Goal: Task Accomplishment & Management: Complete application form

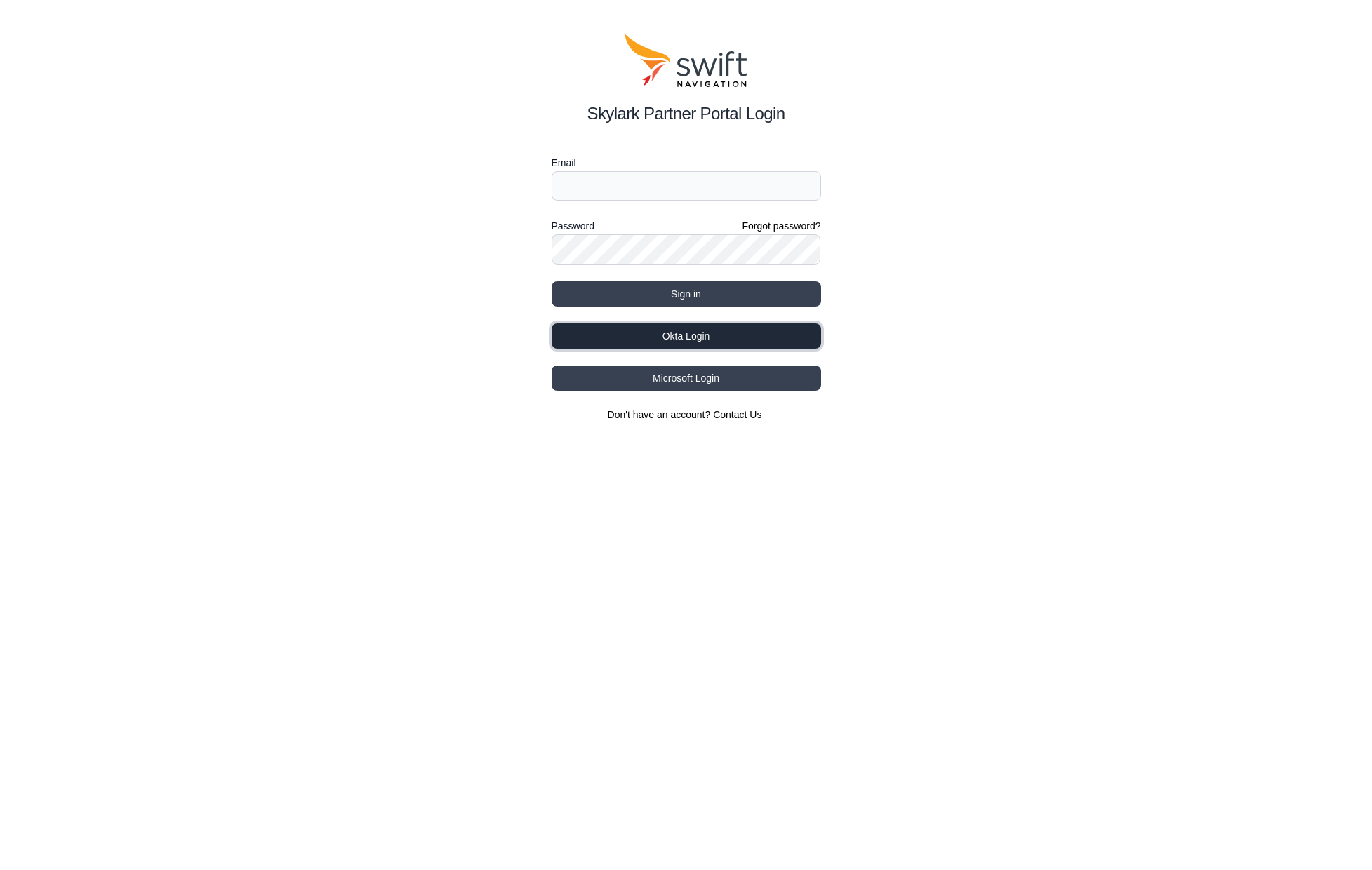
click at [714, 338] on button "Okta Login" at bounding box center [686, 335] width 270 height 25
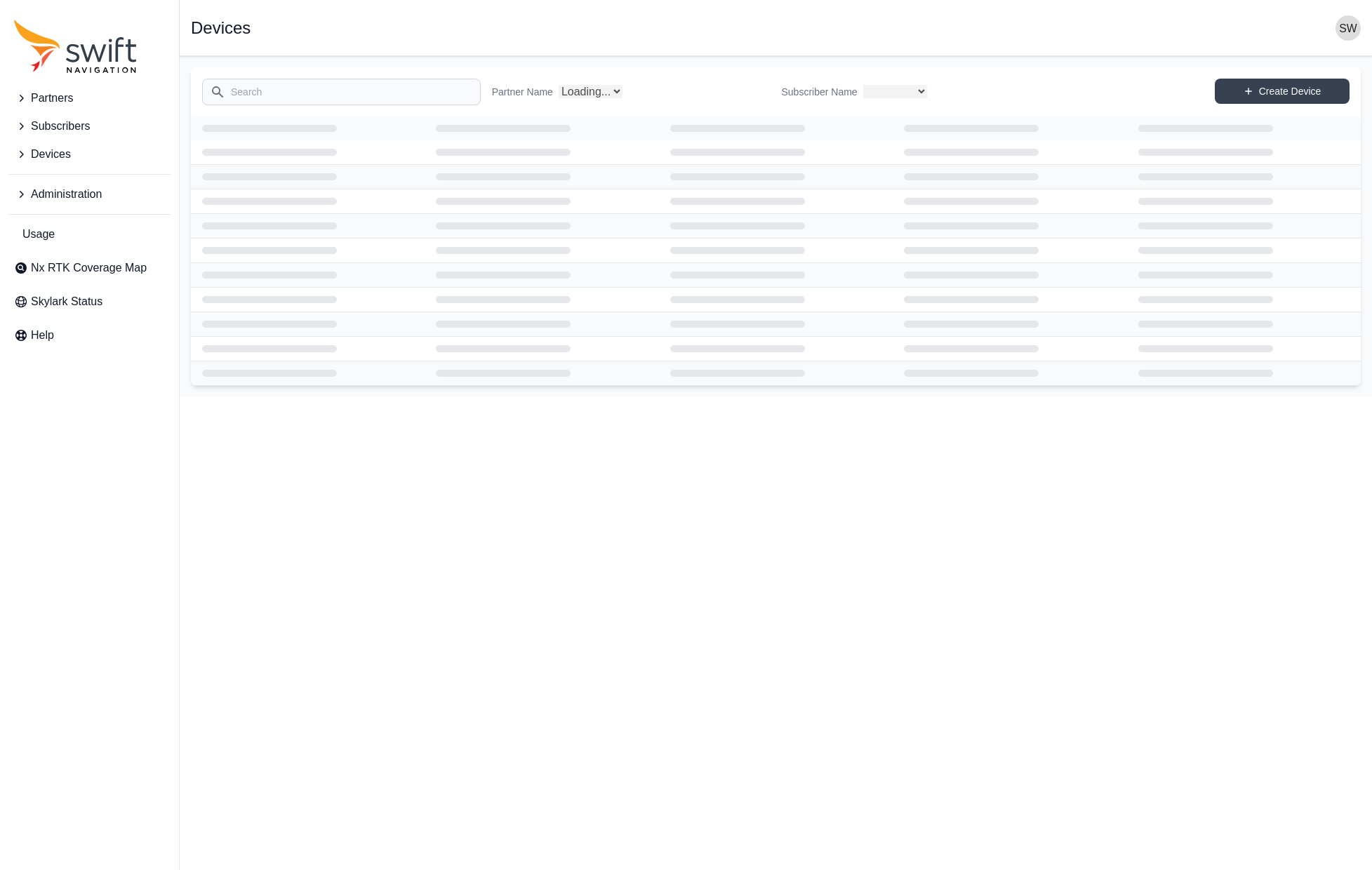
select select
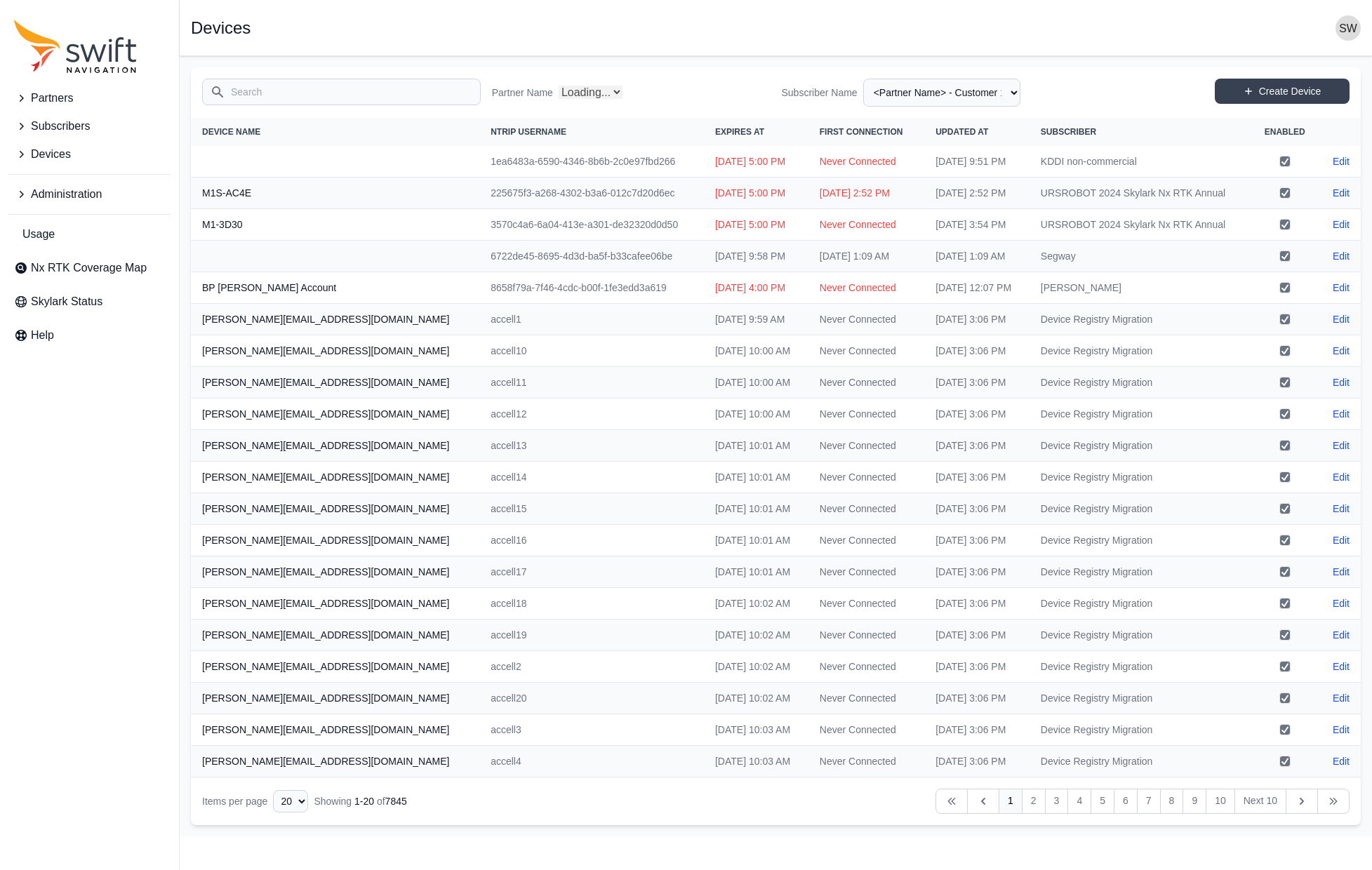
select select "Partner Name"
click at [61, 92] on span "Partners" at bounding box center [52, 97] width 42 height 16
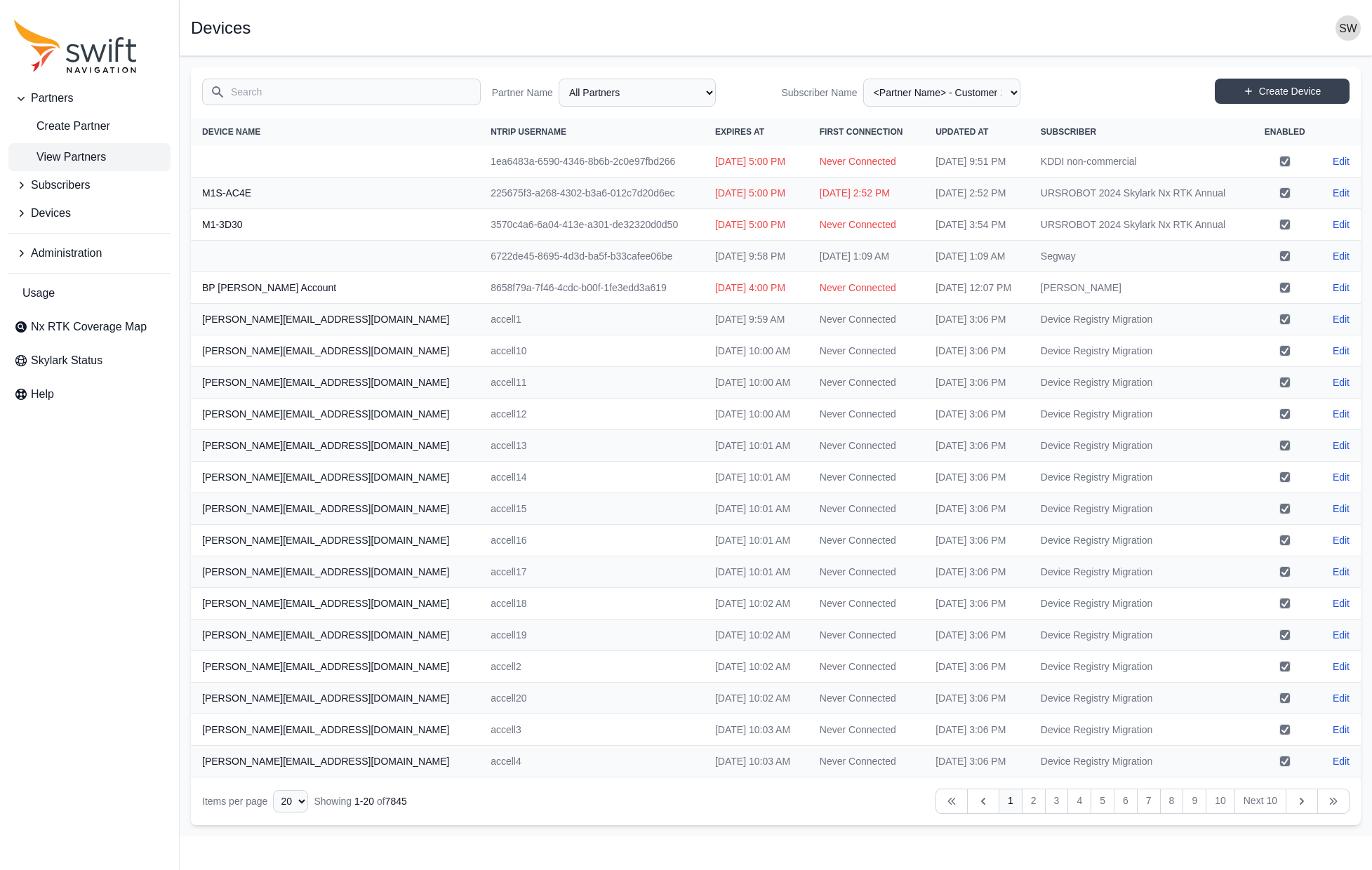
click at [59, 155] on span "View Partners" at bounding box center [60, 157] width 92 height 16
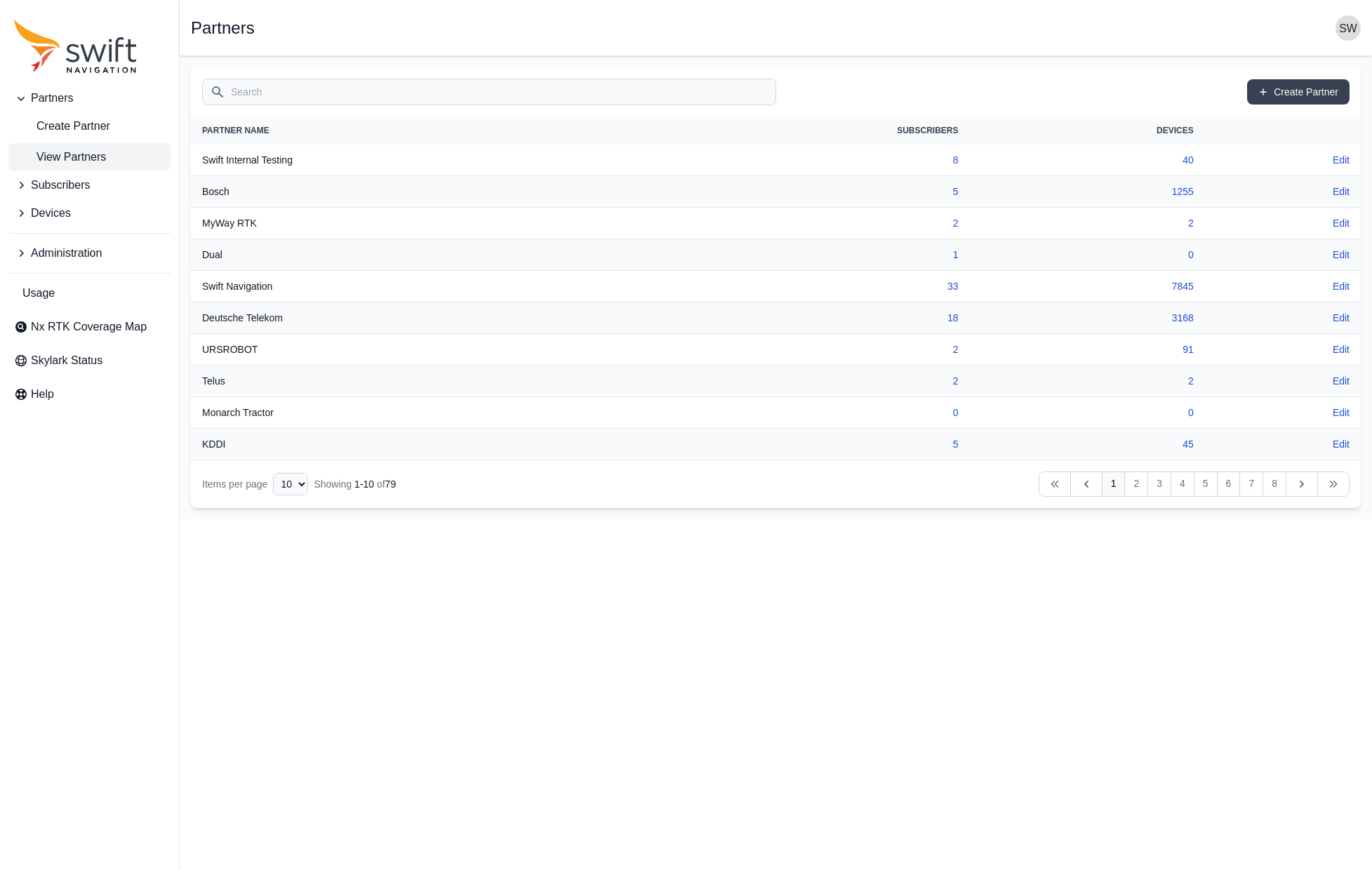
click at [275, 93] on input "Search" at bounding box center [489, 92] width 574 height 27
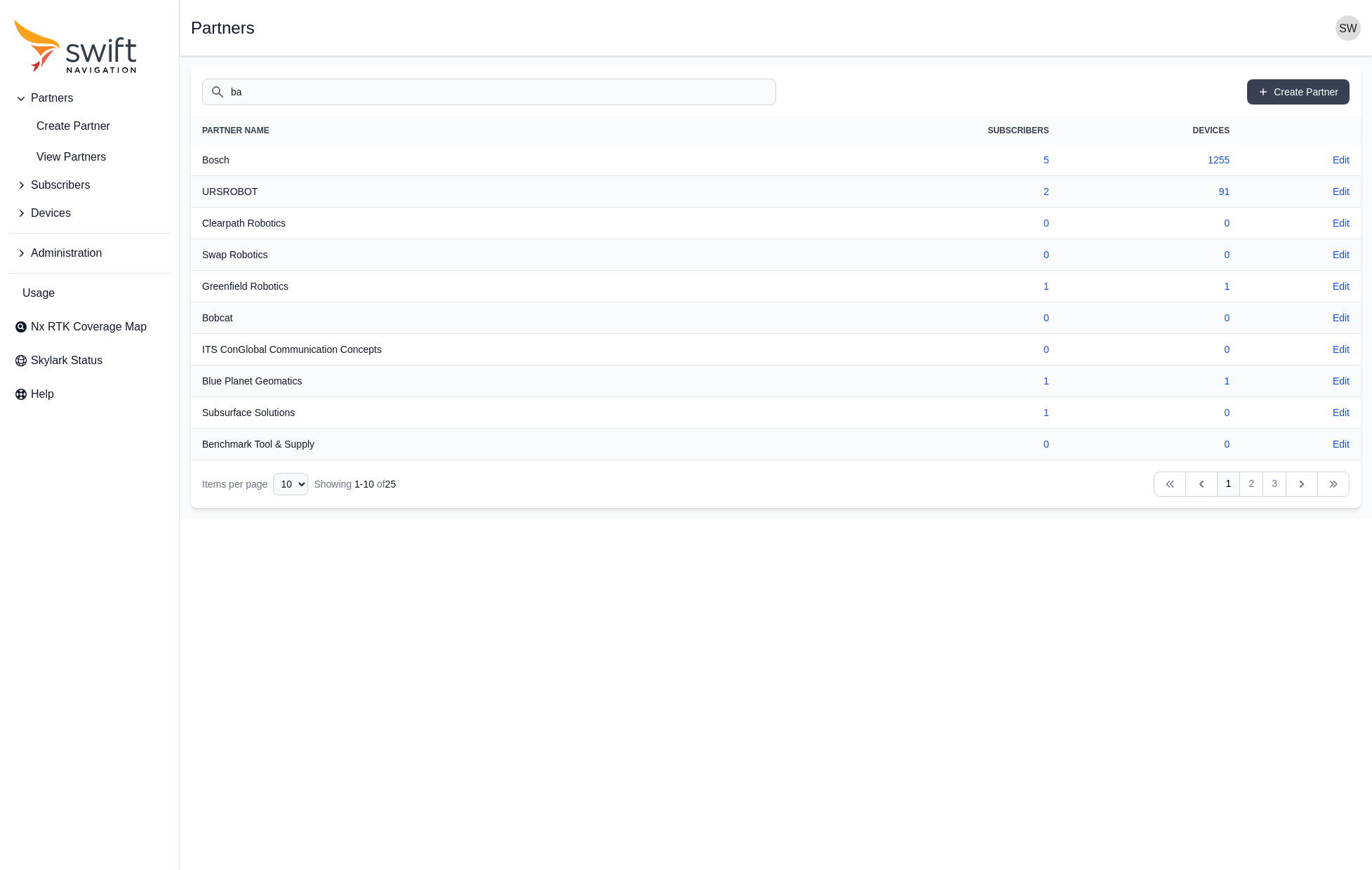
type input "ba"
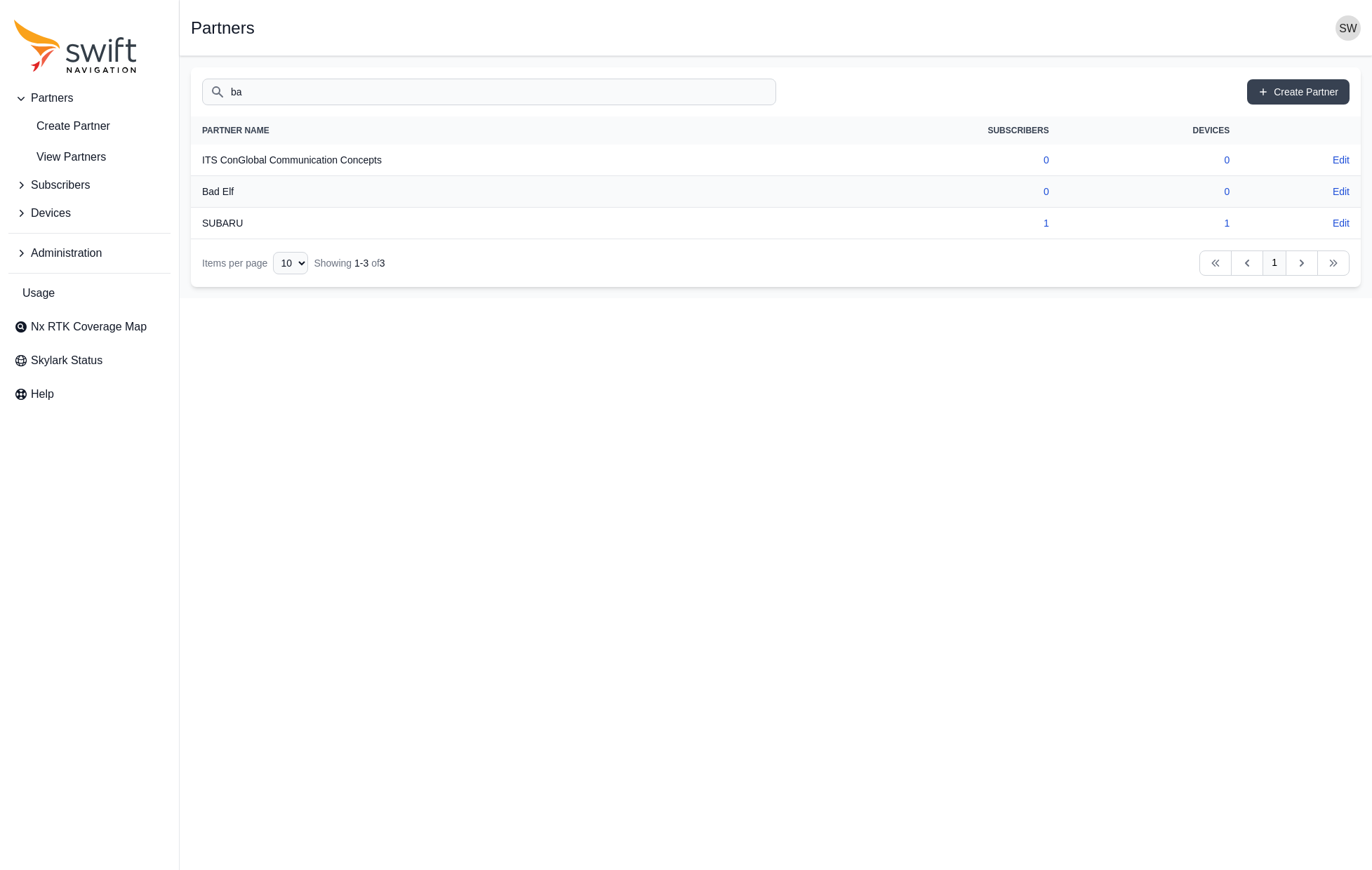
click at [945, 190] on td "0" at bounding box center [933, 192] width 254 height 32
click at [1044, 191] on link "0" at bounding box center [1047, 191] width 6 height 11
select select "cd6eb76d-18ea-497f-98a0-01a479c03bdc"
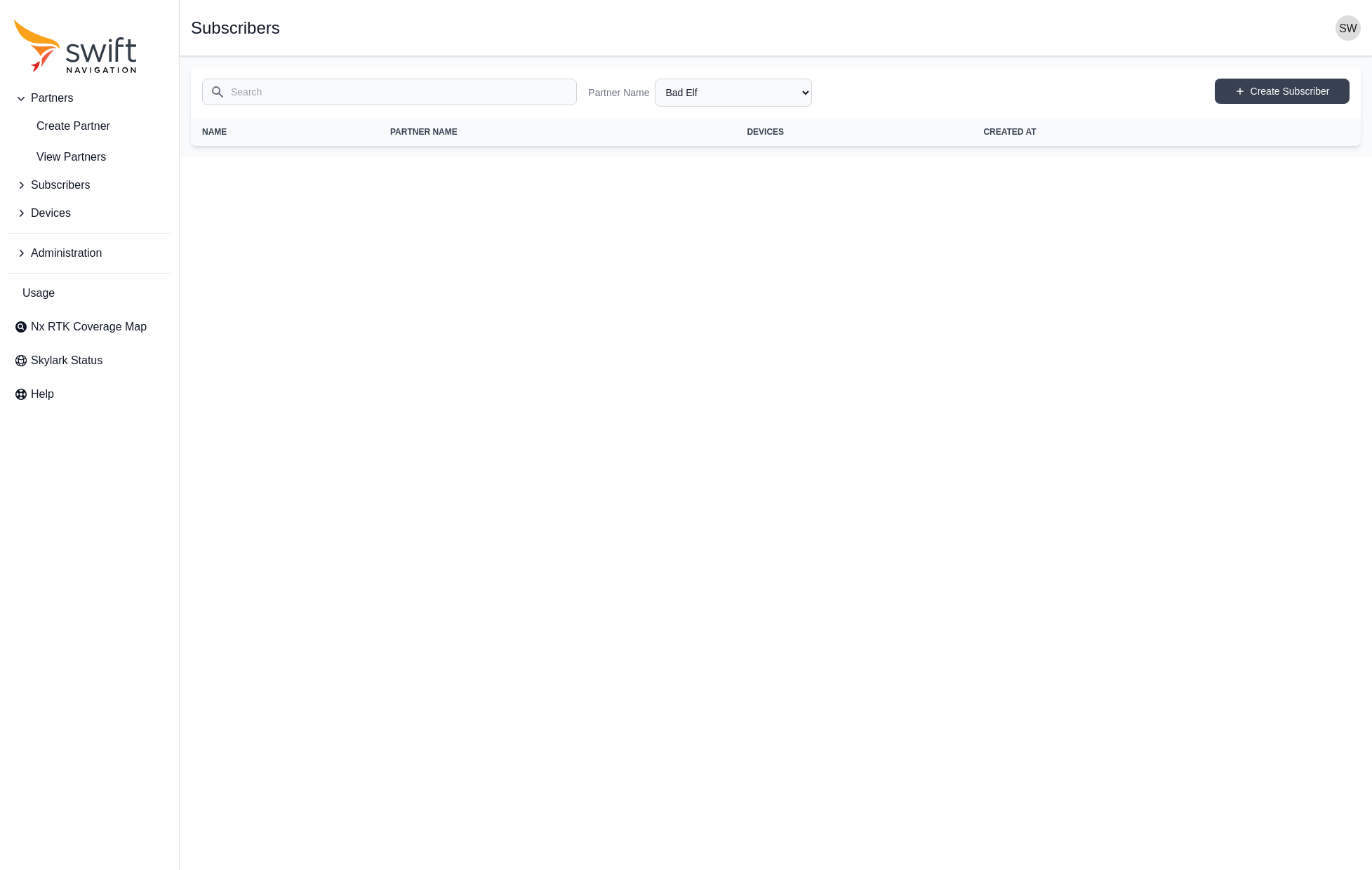
click at [809, 157] on html "Partners Create Partner View Partners Subscribers Devices Administration Usage …" at bounding box center [686, 78] width 1372 height 157
click at [807, 92] on select "All Partners AlpsAlpine Asensing Bad Elf Bench Mark Equipment & Supplies Inc. B…" at bounding box center [733, 92] width 157 height 28
click at [654, 79] on select "All Partners AlpsAlpine Asensing Bad Elf Bench Mark Equipment & Supplies Inc. B…" at bounding box center [733, 92] width 157 height 28
click at [727, 157] on html "Partners Create Partner View Partners Subscribers Devices Administration Usage …" at bounding box center [686, 78] width 1372 height 157
click at [92, 160] on span "View Partners" at bounding box center [60, 157] width 92 height 16
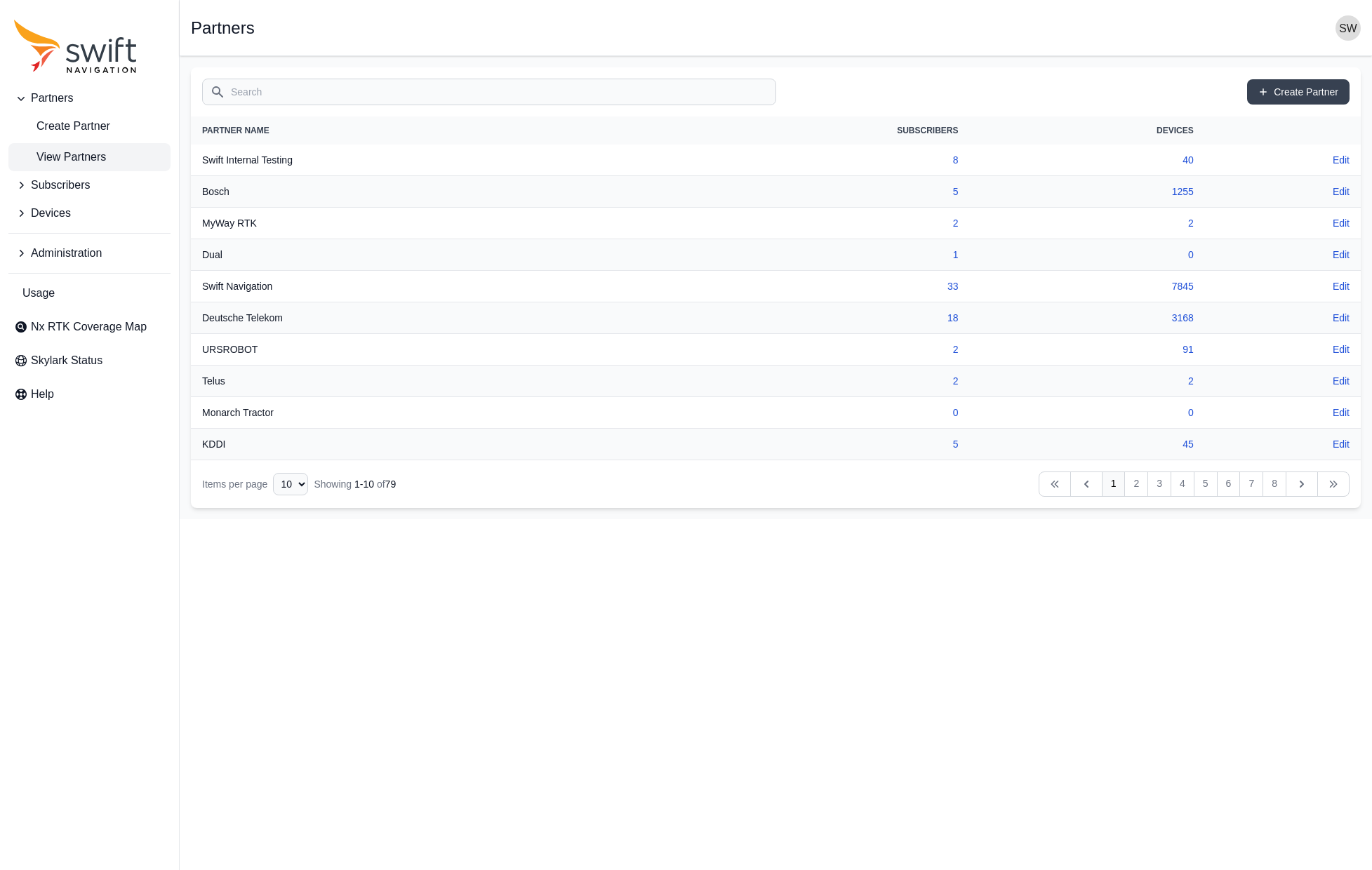
click at [253, 86] on input "Search" at bounding box center [489, 92] width 574 height 27
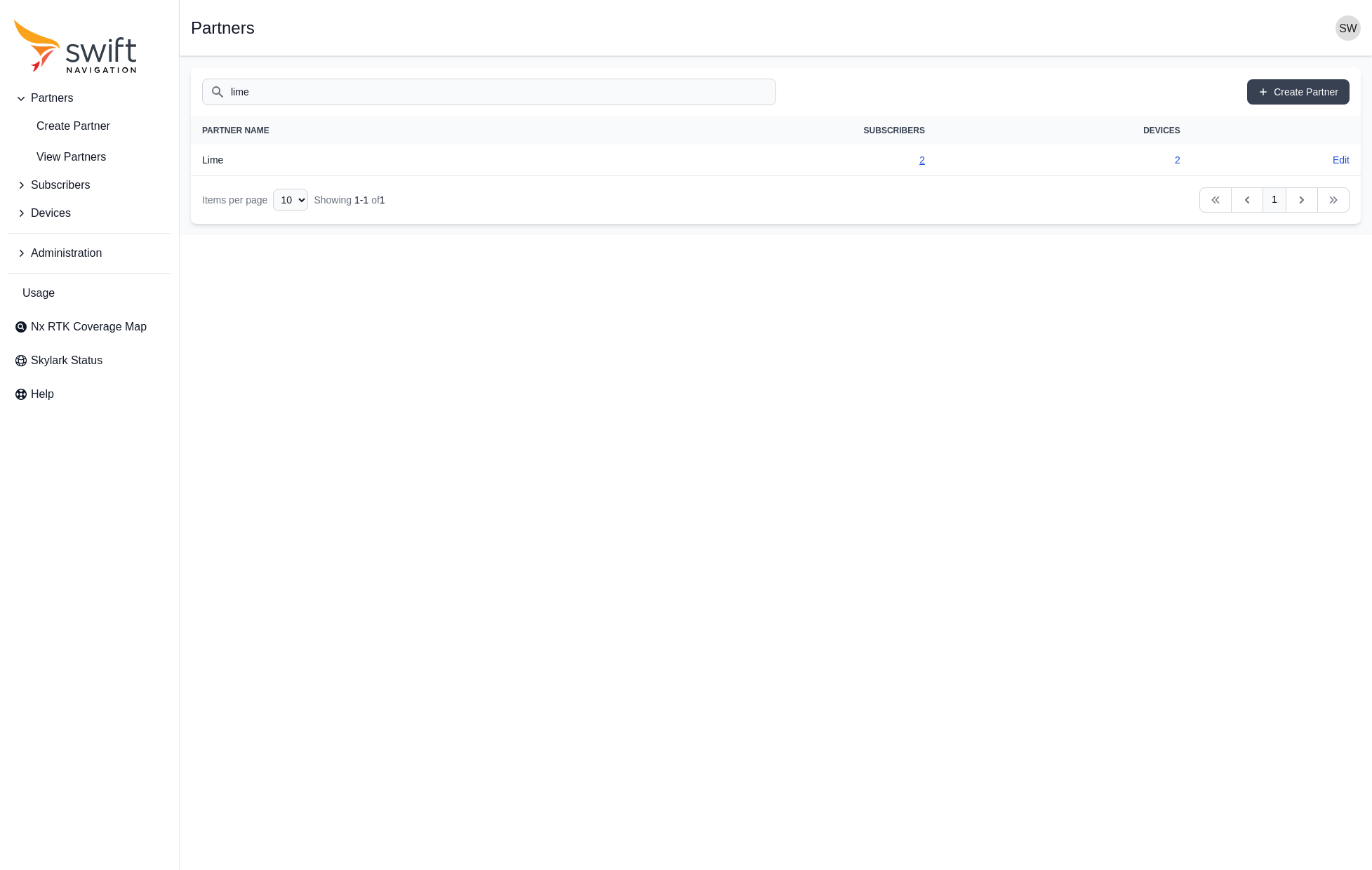
type input "lime"
click at [923, 160] on link "2" at bounding box center [922, 160] width 6 height 11
select select "ad9dc0fc-b6f4-448d-9052-fd4d0cd8b542"
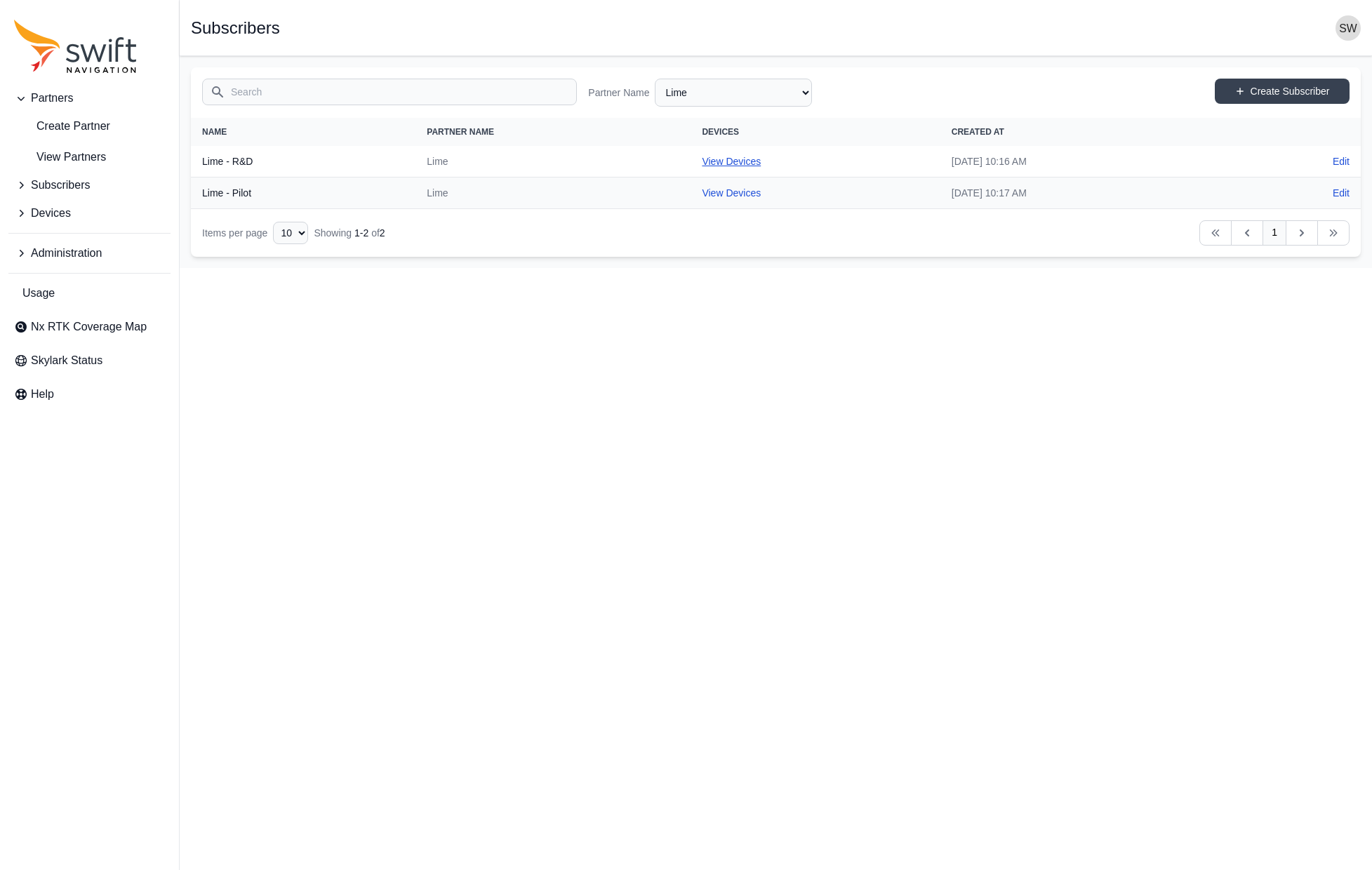
click at [702, 160] on link "View Devices" at bounding box center [731, 161] width 59 height 11
select select "e184020a-abfc-485c-8165-849a983f0428"
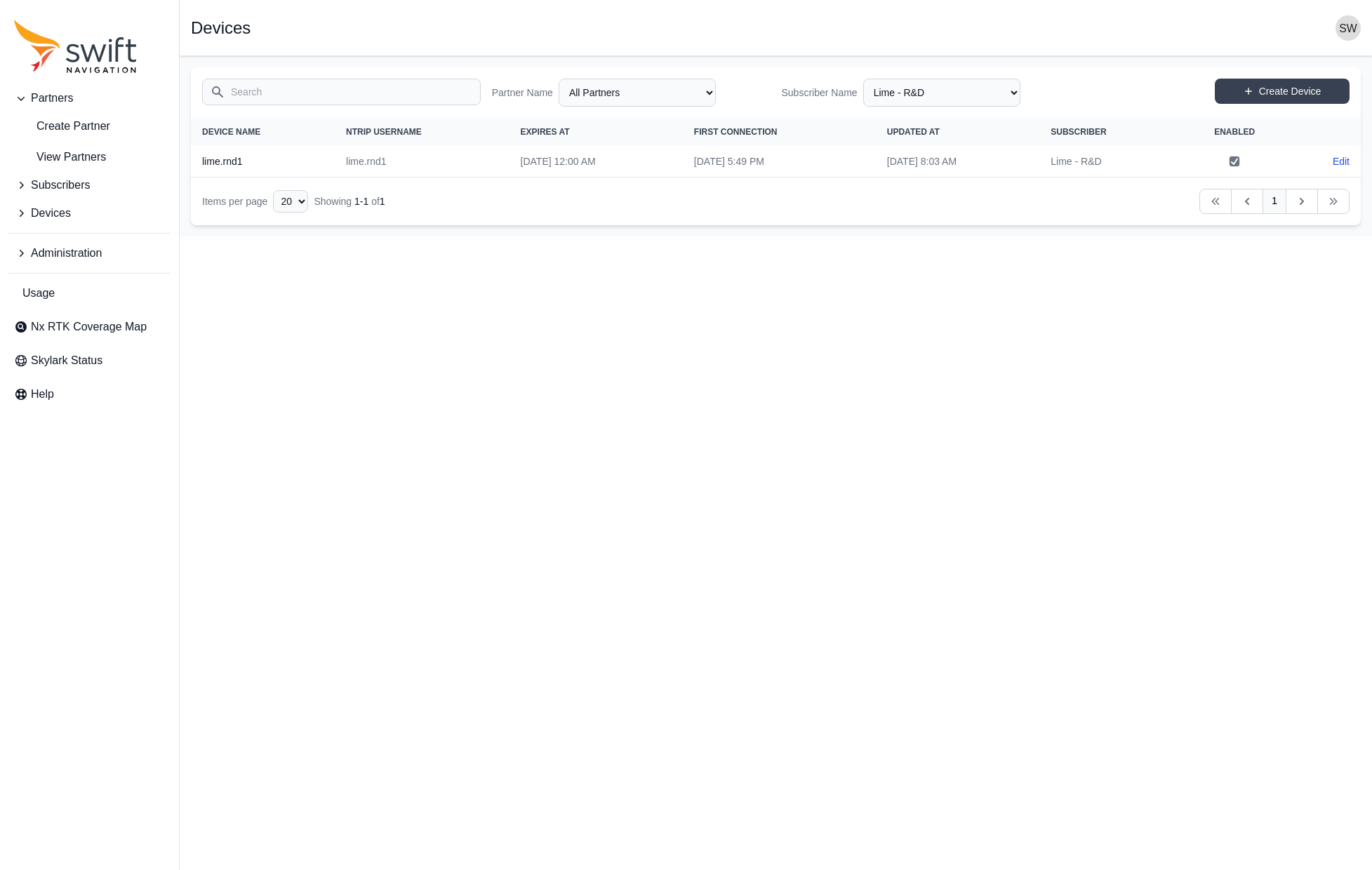
click at [687, 236] on html "Partners Create Partner View Partners Subscribers Devices Administration Usage …" at bounding box center [686, 118] width 1372 height 236
click at [59, 153] on span "View Partners" at bounding box center [60, 157] width 92 height 16
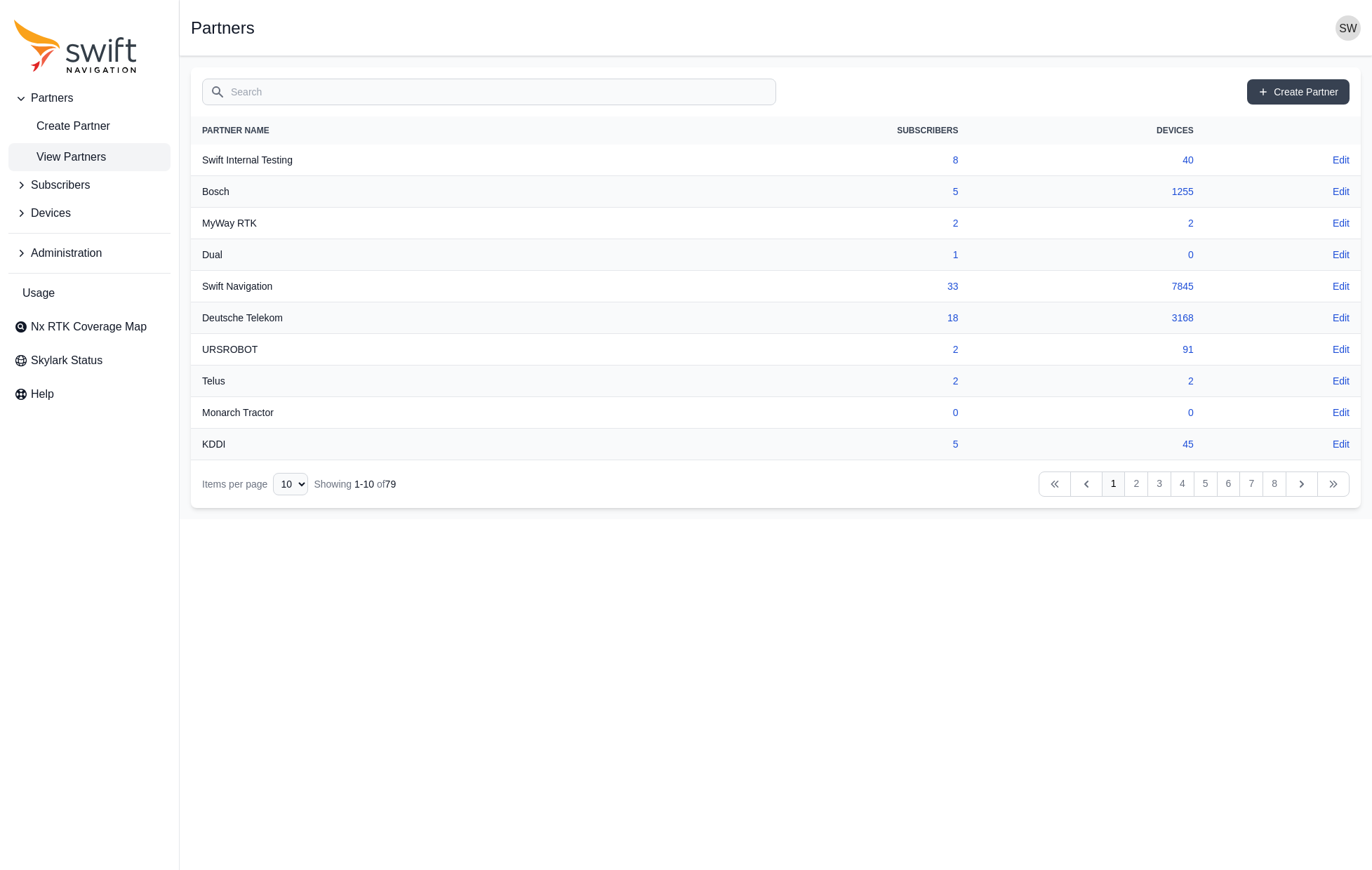
click at [313, 89] on input "Search" at bounding box center [489, 92] width 574 height 27
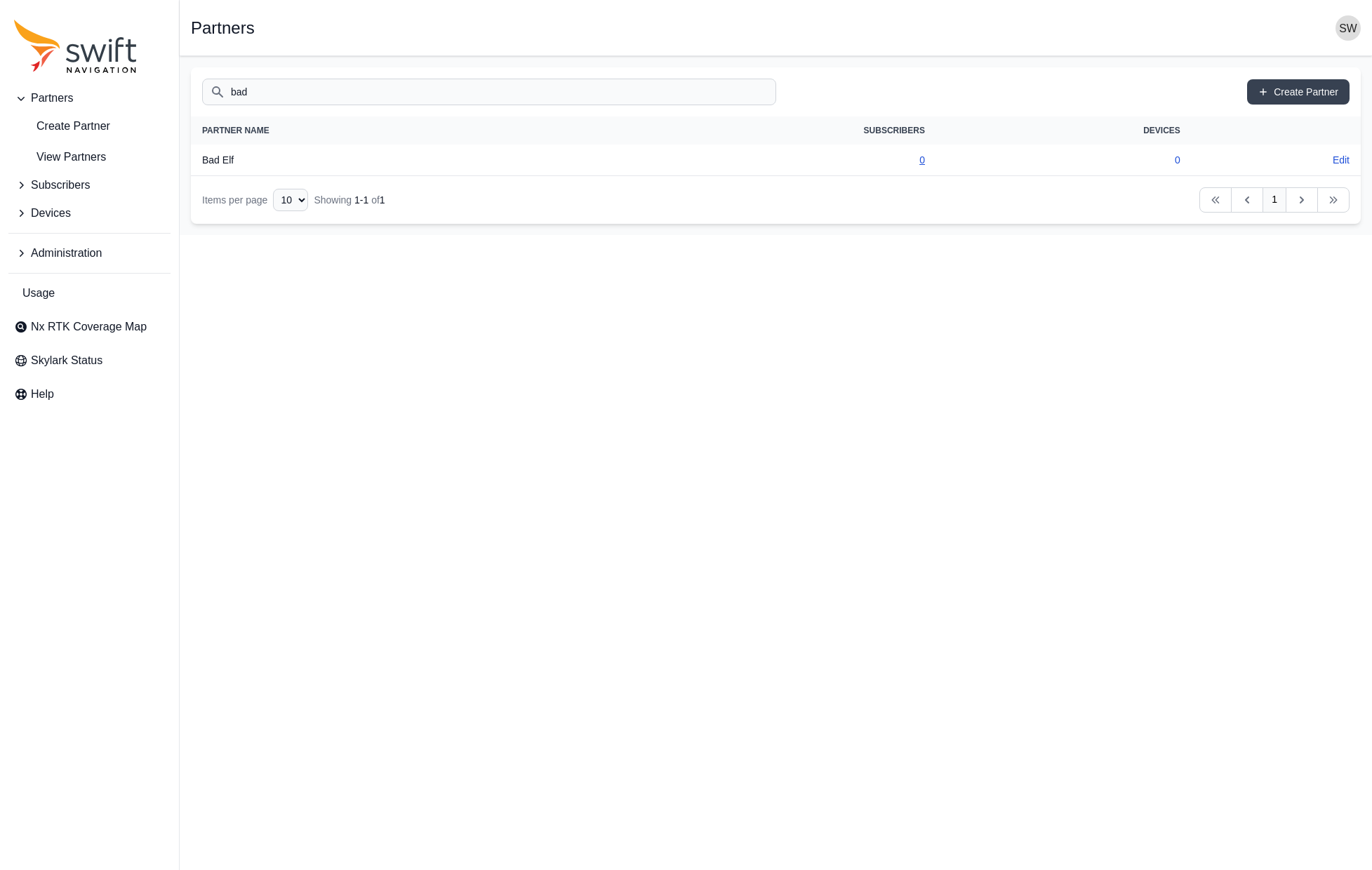
type input "bad"
click at [919, 160] on link "0" at bounding box center [922, 160] width 6 height 11
select select "cd6eb76d-18ea-497f-98a0-01a479c03bdc"
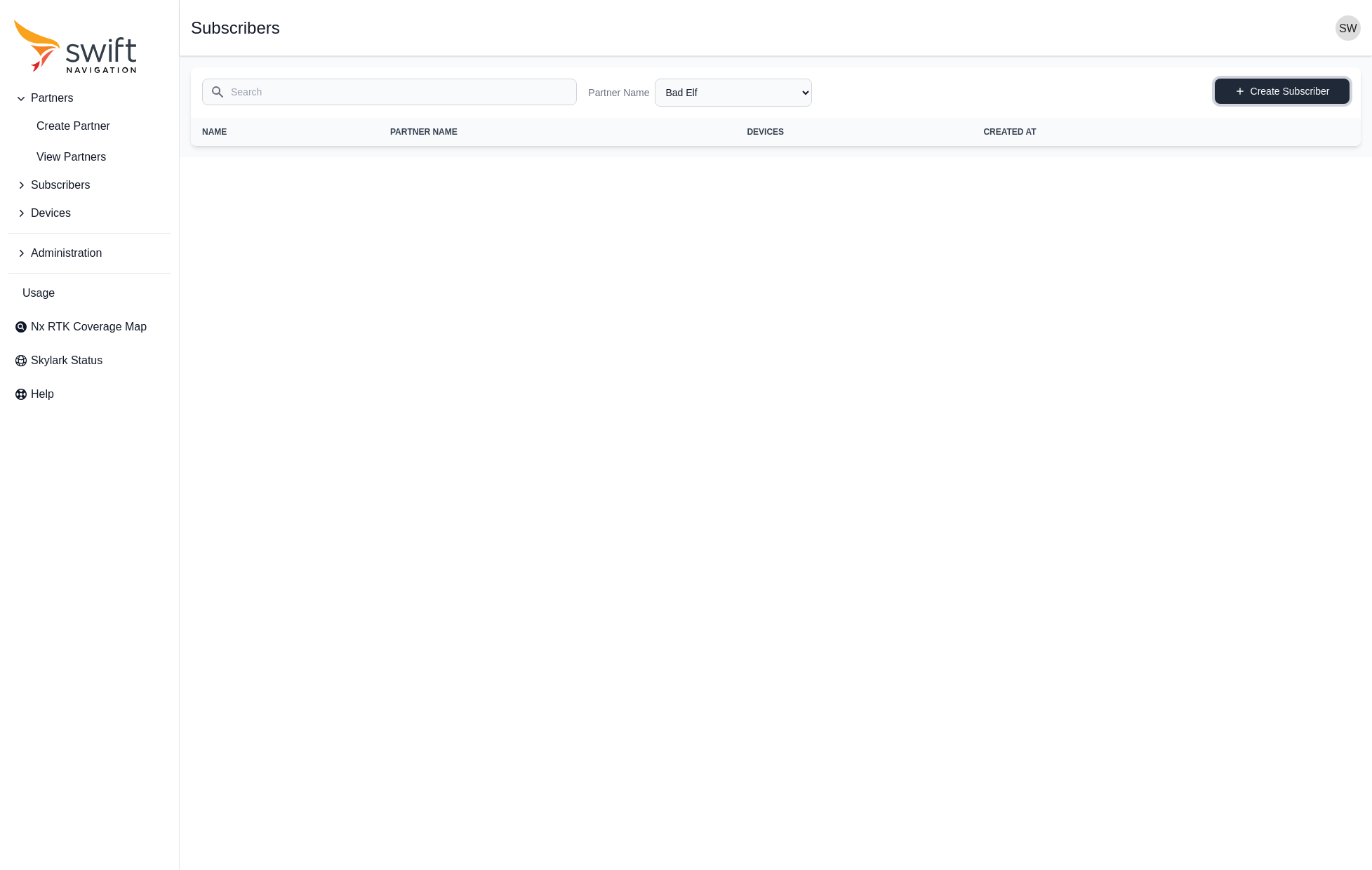
click at [1271, 93] on link "Create Subscriber" at bounding box center [1282, 91] width 135 height 25
select select "cd6eb76d-18ea-497f-98a0-01a479c03bdc"
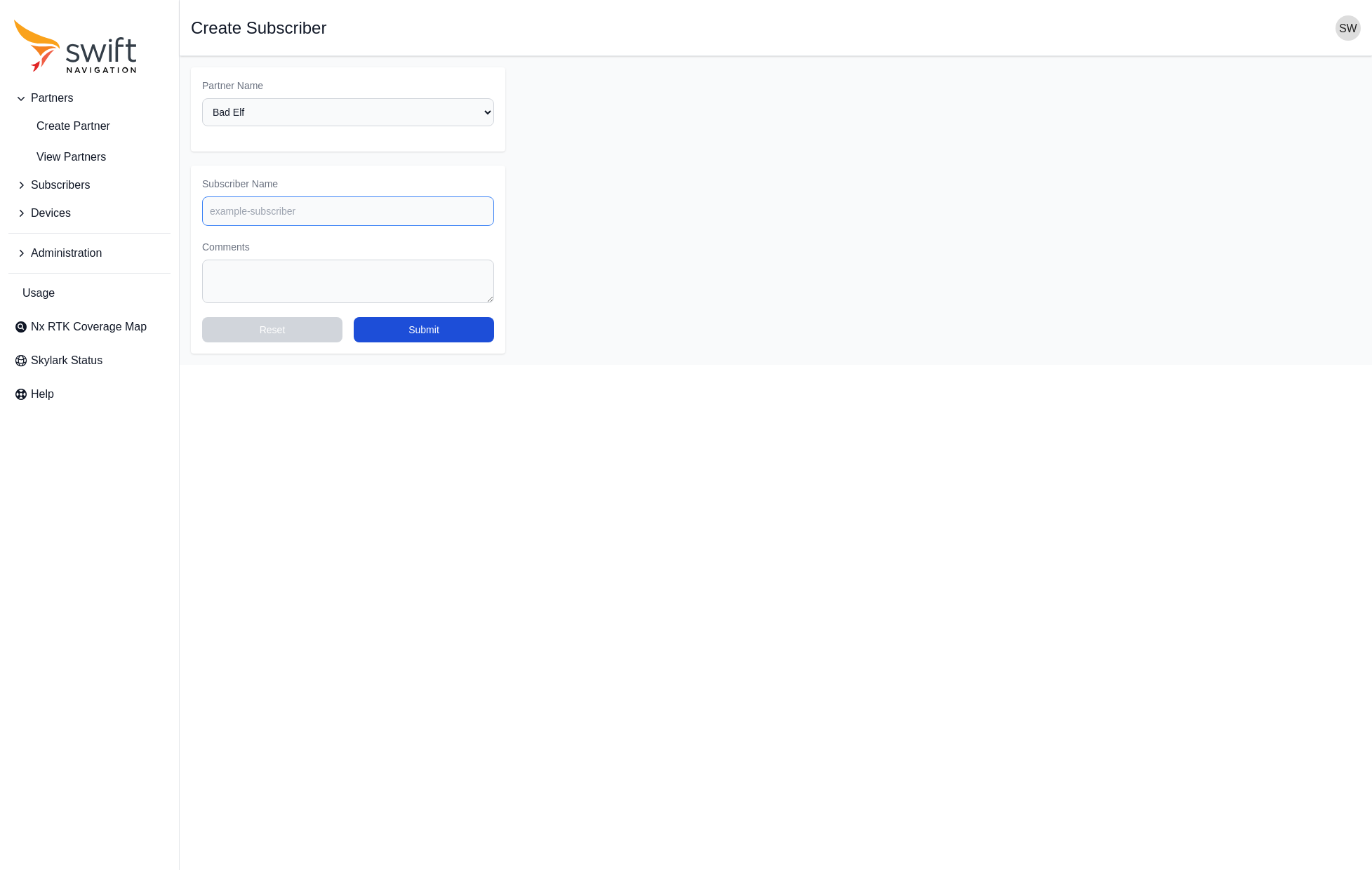
click at [338, 204] on input "Subscriber Name" at bounding box center [348, 211] width 292 height 29
type input "Bad Elf - R&D"
click at [489, 330] on button "Submit" at bounding box center [424, 329] width 140 height 25
select select "cd6eb76d-18ea-497f-98a0-01a479c03bdc"
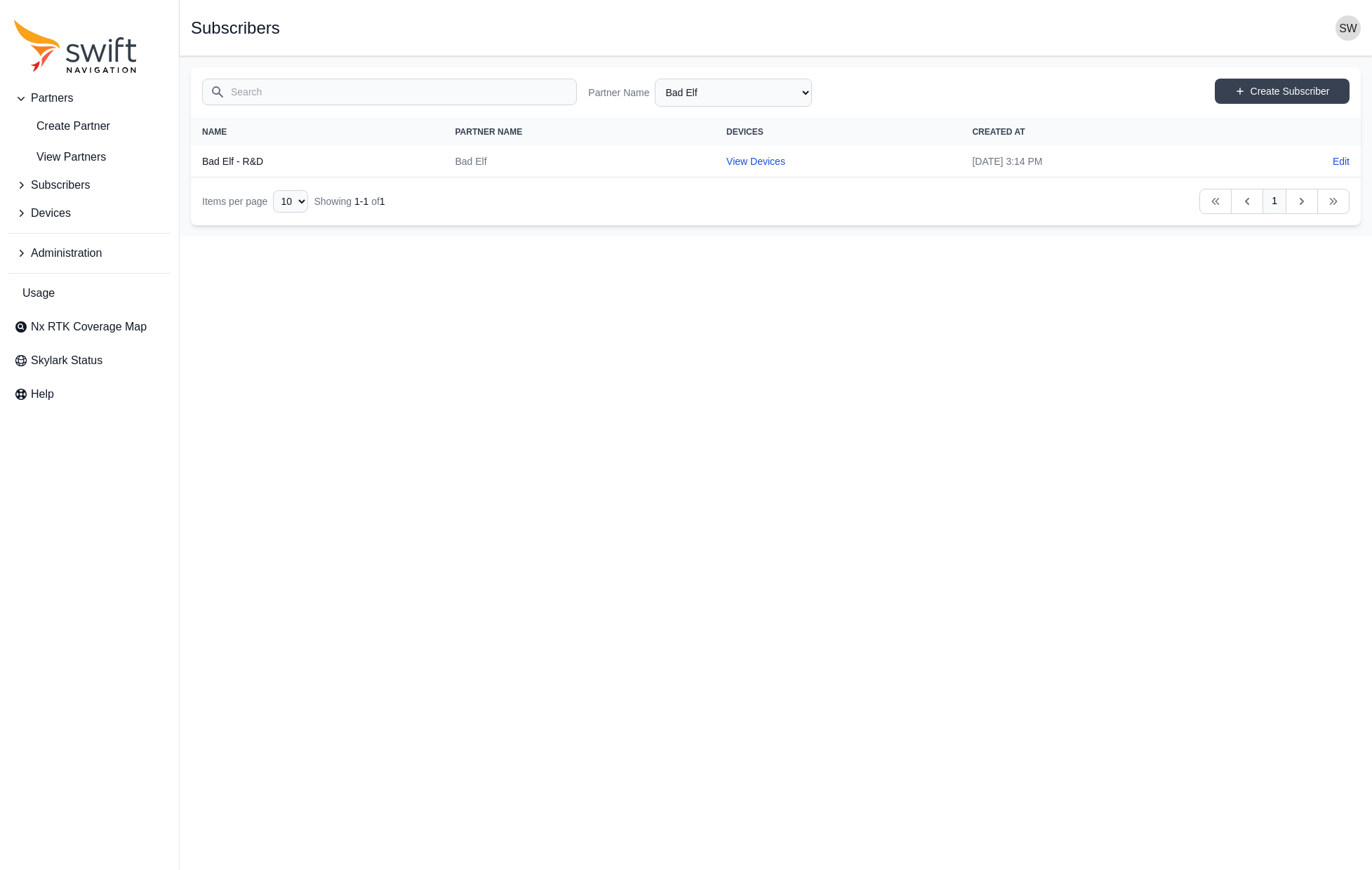
click at [744, 236] on html "Partners Create Partner View Partners Subscribers Devices Administration Usage …" at bounding box center [686, 118] width 1372 height 236
click at [726, 163] on link "View Devices" at bounding box center [756, 161] width 59 height 11
select select "47edbae5-0af2-4ced-91f8-ec59897e0322"
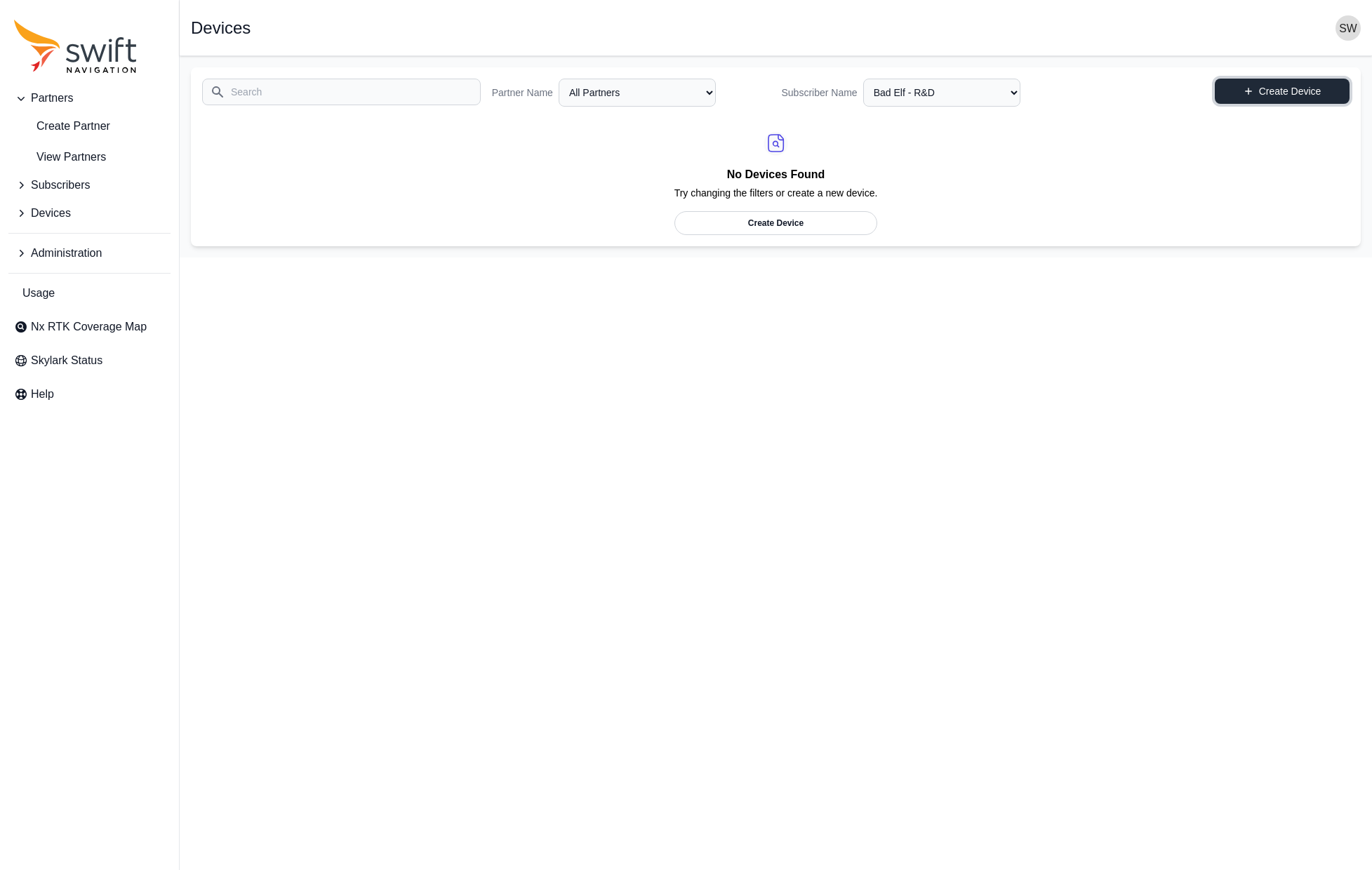
click at [1270, 92] on link "Create Device" at bounding box center [1282, 91] width 135 height 25
select select "ab3272ce-40d0-4c94-a524-96a758ab755c"
select select "47edbae5-0af2-4ced-91f8-ec59897e0322"
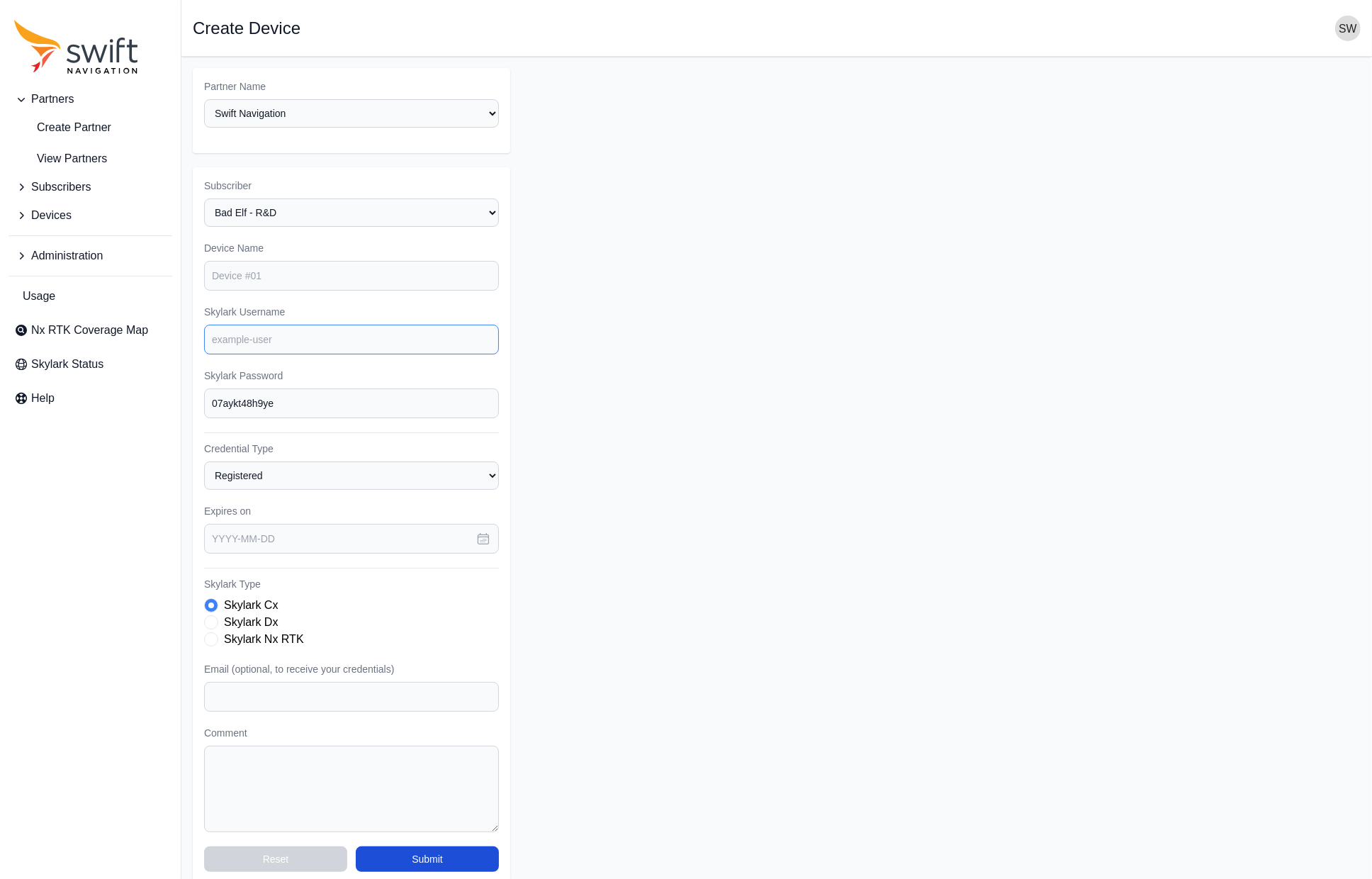
click at [306, 337] on input "Skylark Username" at bounding box center [351, 339] width 295 height 30
type input "badelf.rnd1"
click at [483, 537] on icon "button" at bounding box center [484, 539] width 14 height 14
click at [694, 387] on form "Partner Name Select a Partner AlpsAlpine Asensing Bad Elf Bench Mark Equipment …" at bounding box center [776, 476] width 1168 height 815
click at [57, 256] on span "Administration" at bounding box center [67, 256] width 72 height 17
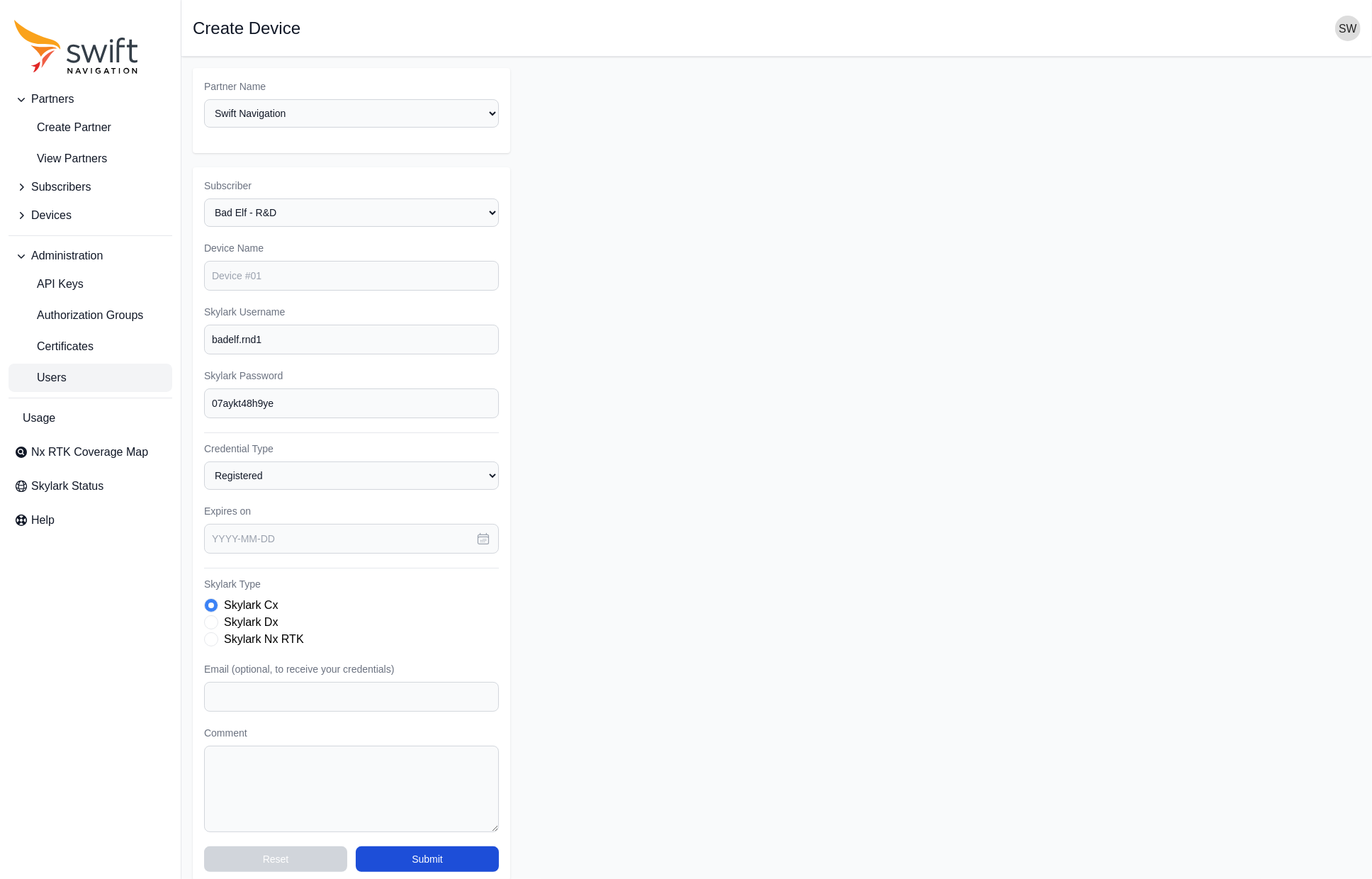
click at [59, 374] on span "Users" at bounding box center [41, 377] width 52 height 17
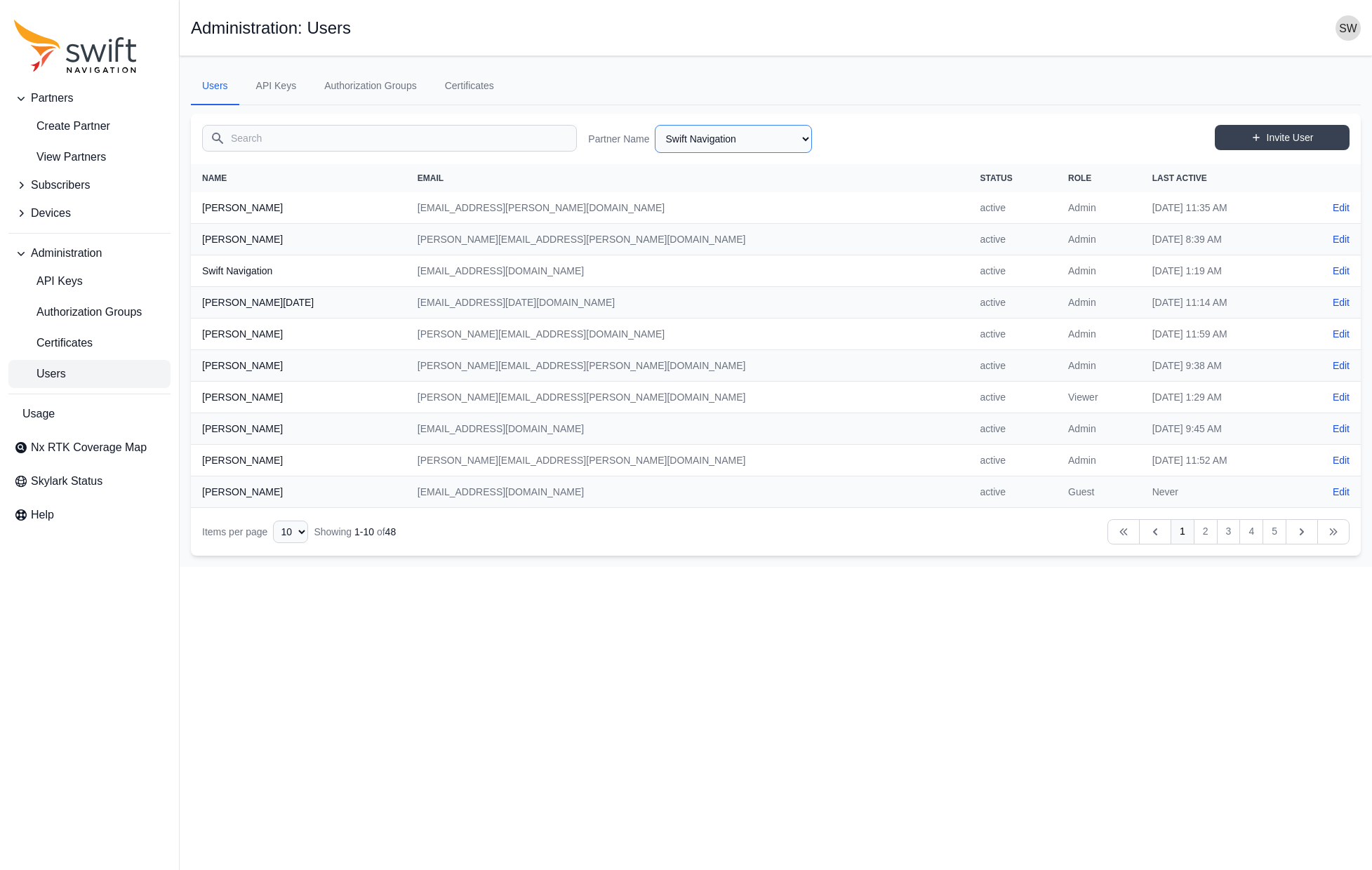
click at [796, 137] on select "AlpsAlpine Asensing Bad Elf Bench Mark Equipment & Supplies Inc. Benchmark Tool…" at bounding box center [733, 138] width 157 height 28
click at [654, 125] on select "AlpsAlpine Asensing Bad Elf Bench Mark Equipment & Supplies Inc. Benchmark Tool…" at bounding box center [733, 138] width 157 height 28
select select "cd6eb76d-18ea-497f-98a0-01a479c03bdc"
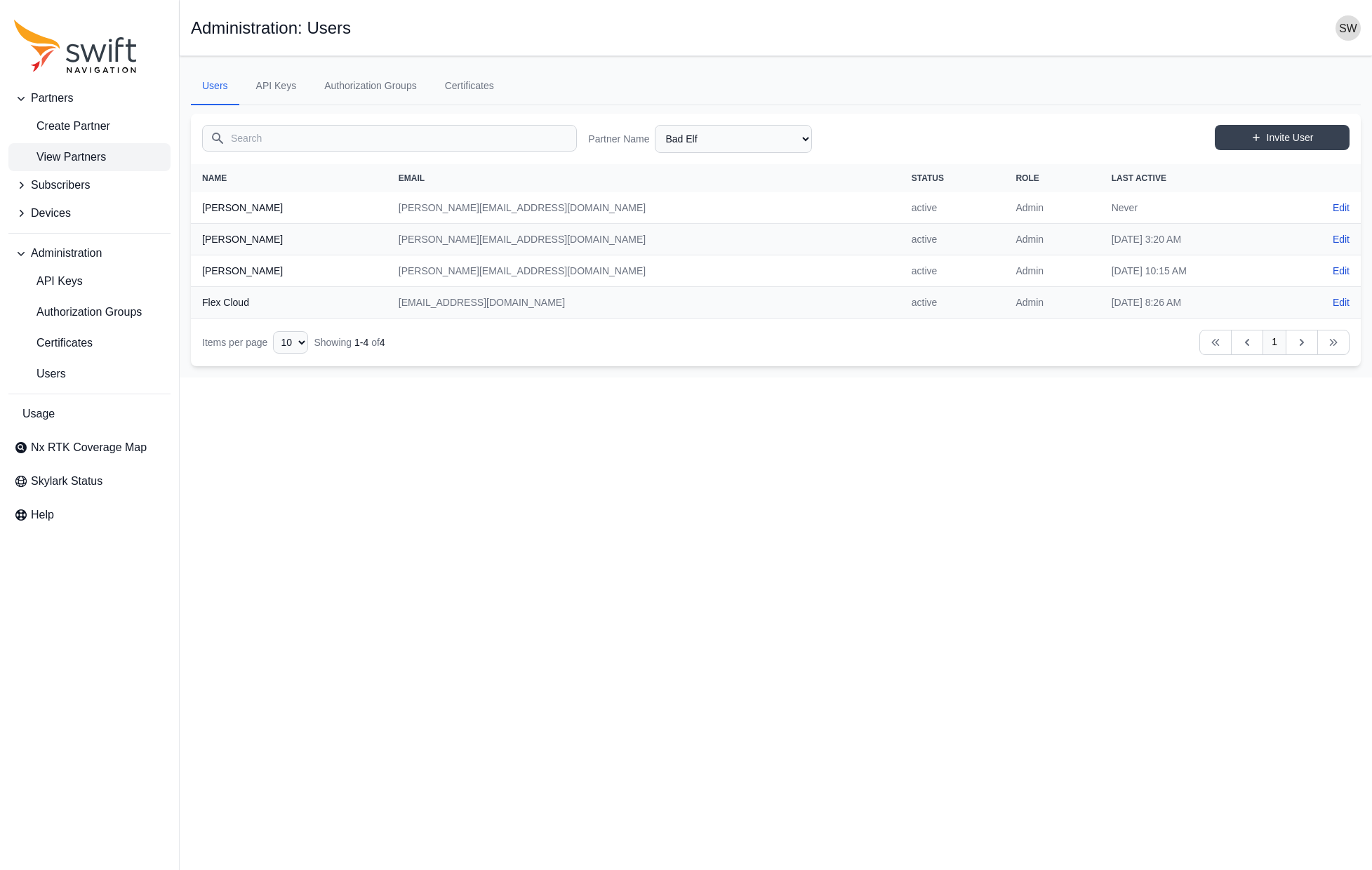
click at [68, 158] on span "View Partners" at bounding box center [60, 157] width 92 height 16
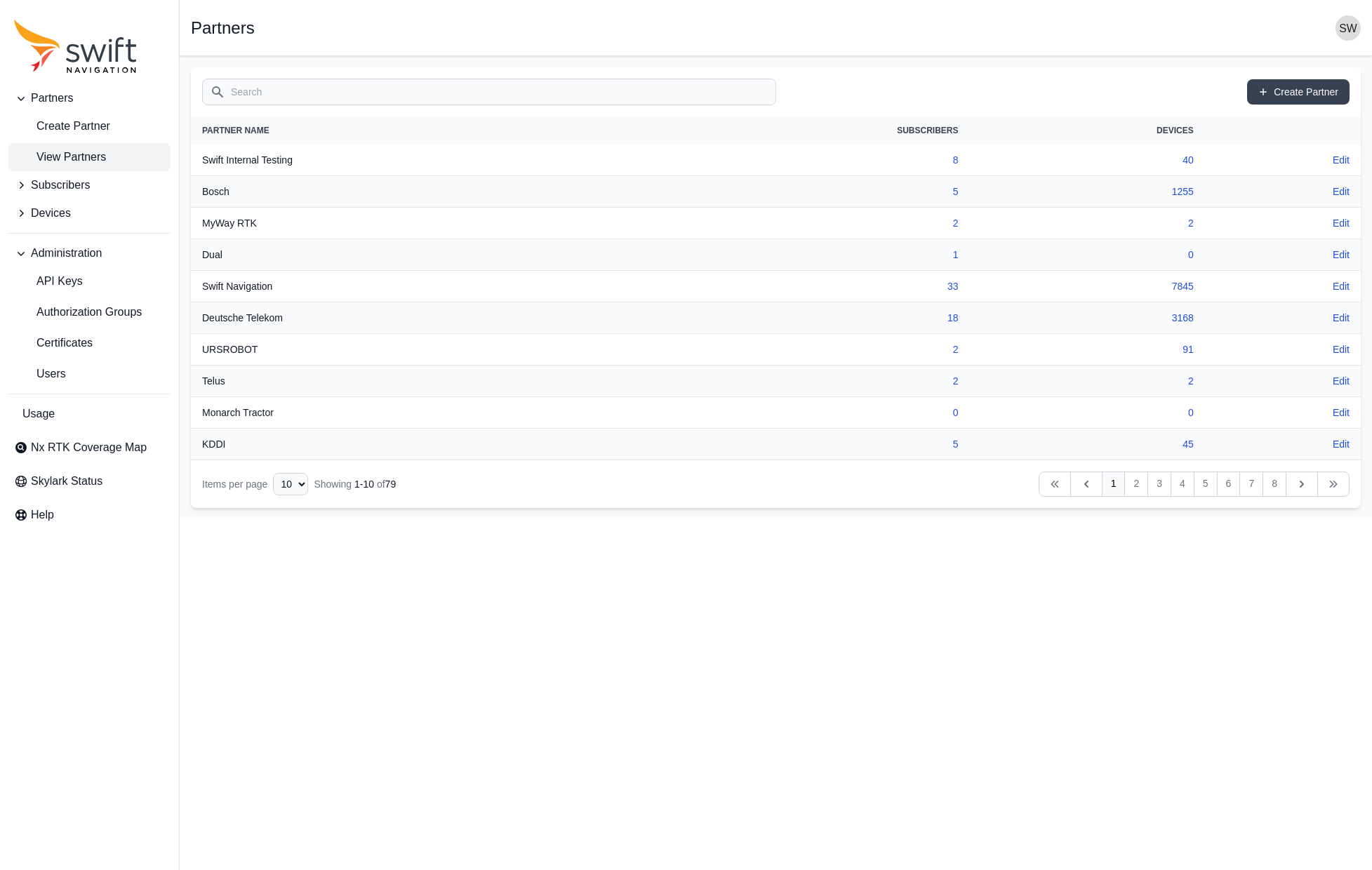
click at [264, 85] on input "Search" at bounding box center [489, 92] width 574 height 27
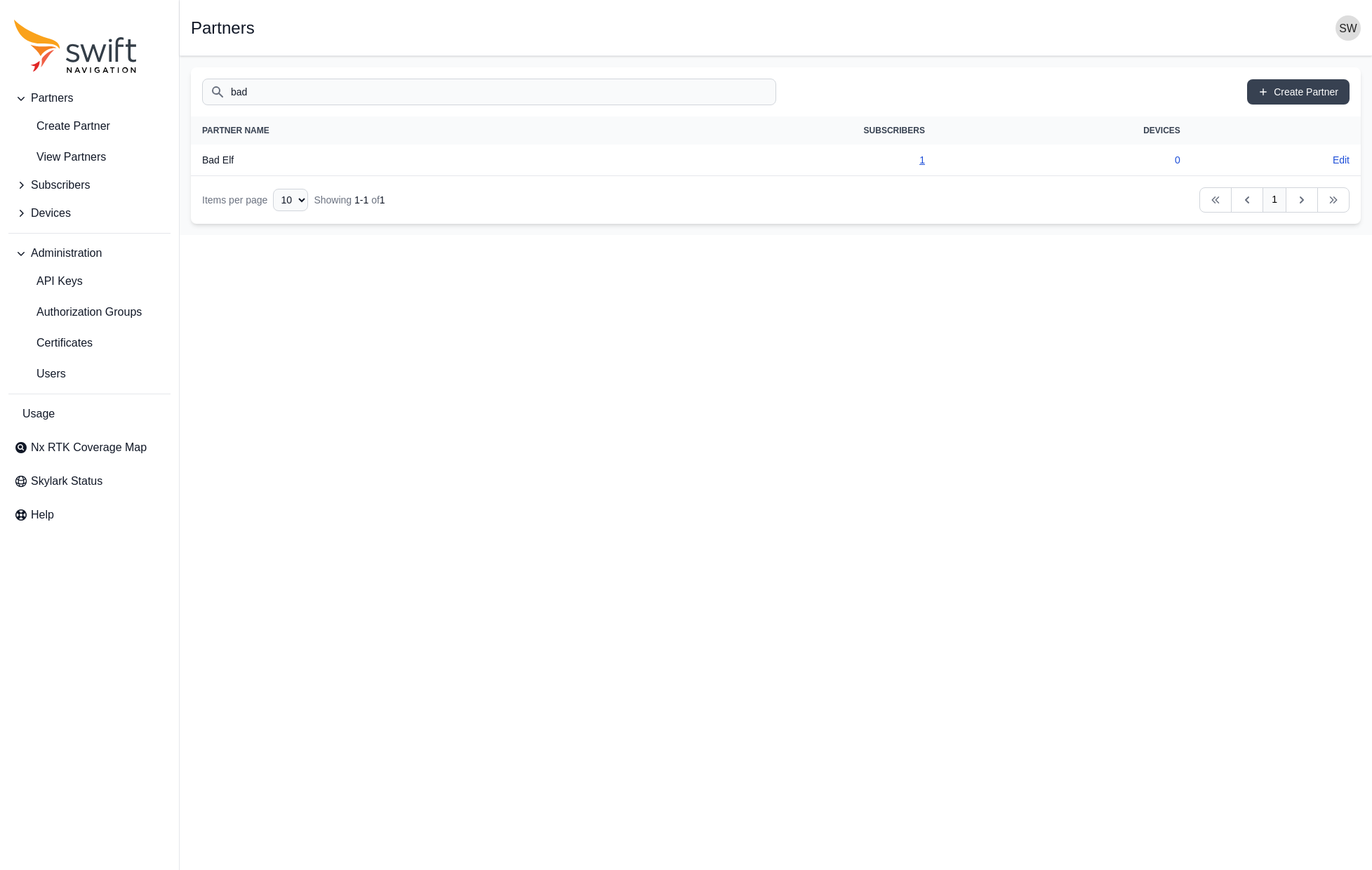
type input "bad"
click at [920, 158] on link "1" at bounding box center [922, 160] width 6 height 11
select select "cd6eb76d-18ea-497f-98a0-01a479c03bdc"
click at [726, 160] on link "View Devices" at bounding box center [756, 161] width 59 height 11
select select "47edbae5-0af2-4ced-91f8-ec59897e0322"
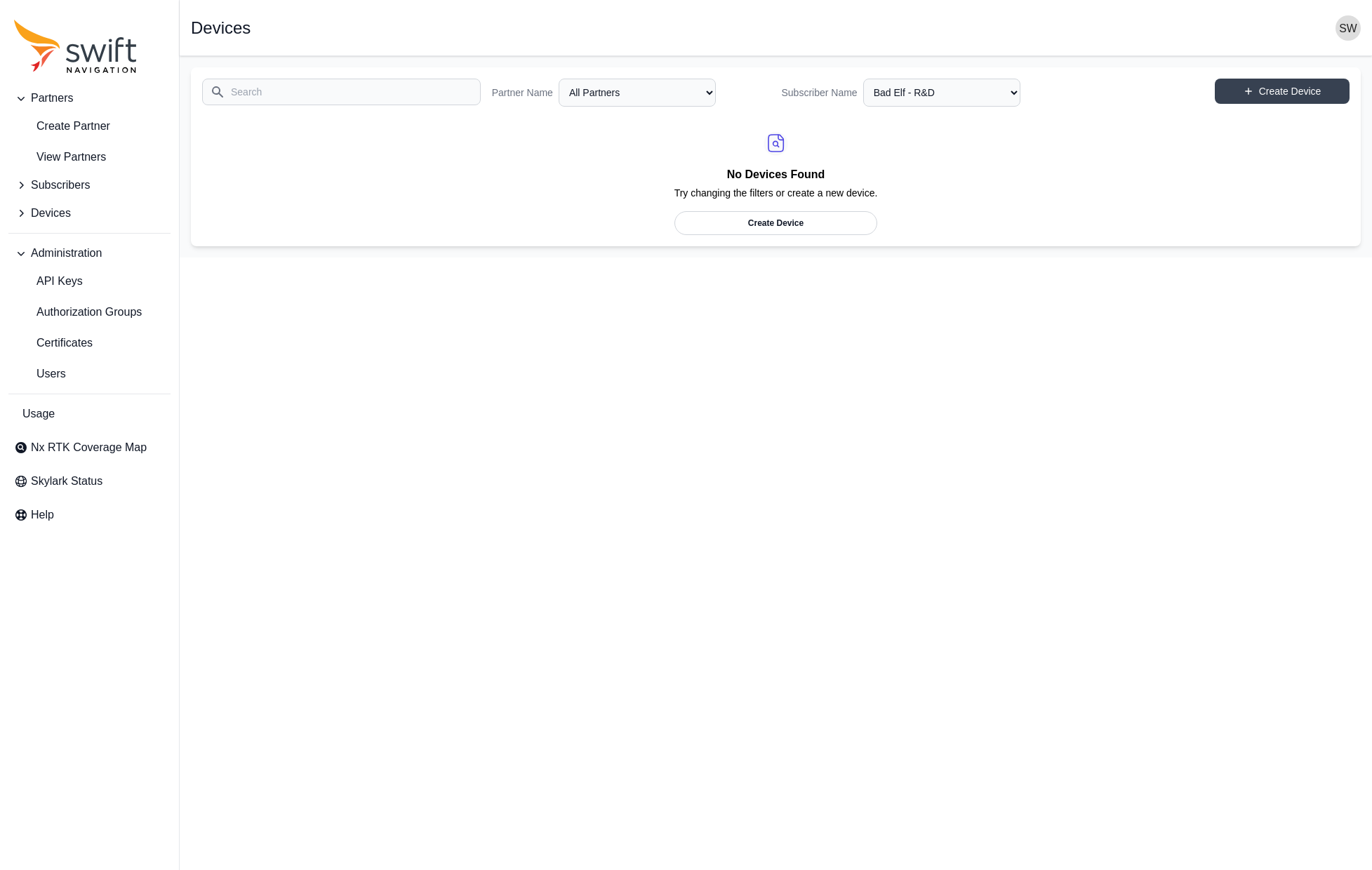
click at [830, 216] on link "Create Device" at bounding box center [776, 223] width 204 height 24
select select "ab3272ce-40d0-4c94-a524-96a758ab755c"
select select "47edbae5-0af2-4ced-91f8-ec59897e0322"
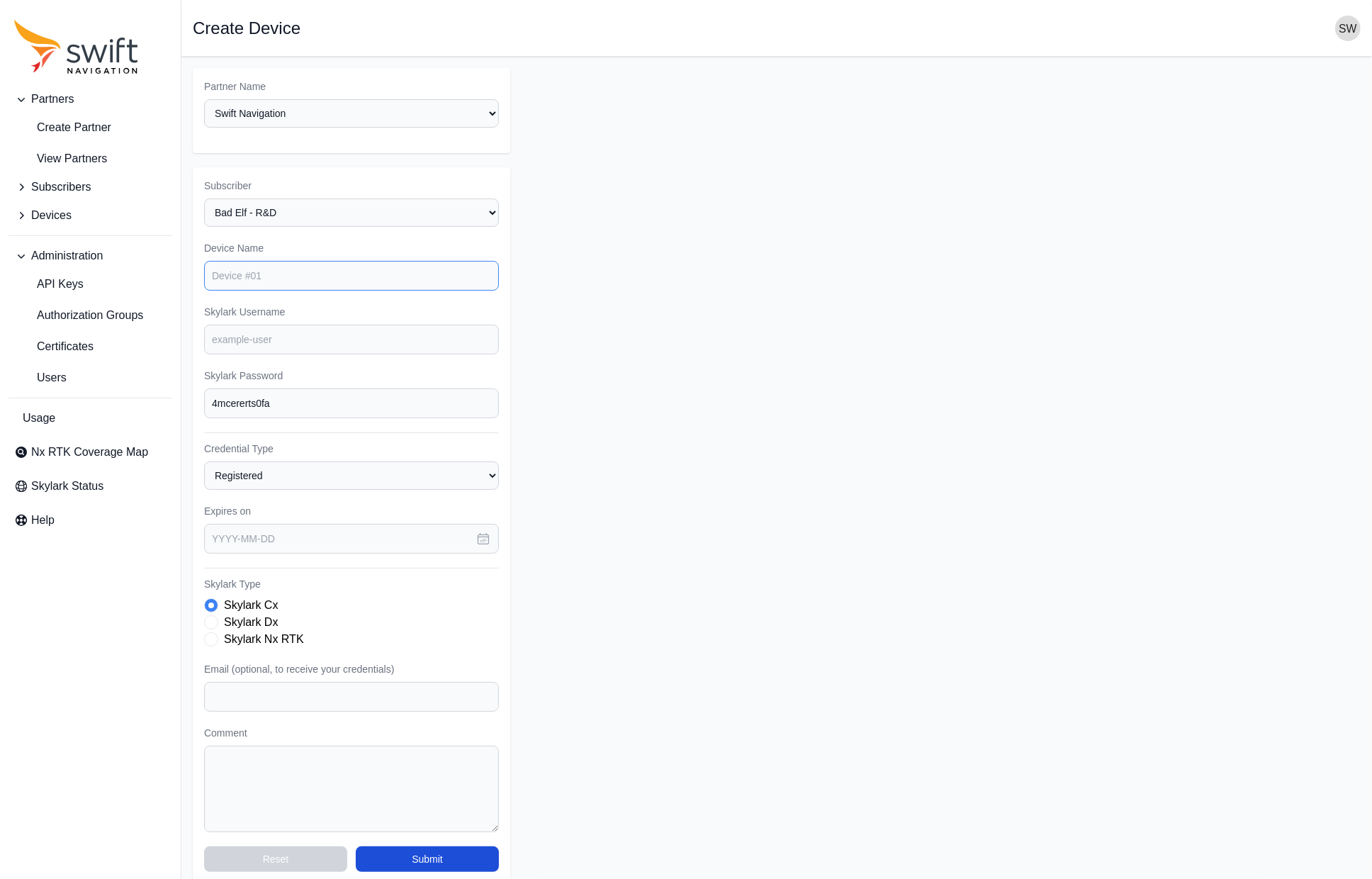
click at [330, 274] on input "Device Name" at bounding box center [351, 275] width 295 height 30
type input "D"
type input "Bad Elf R&D 1"
click at [377, 334] on input "Skylark Username" at bounding box center [351, 339] width 295 height 30
type input "v"
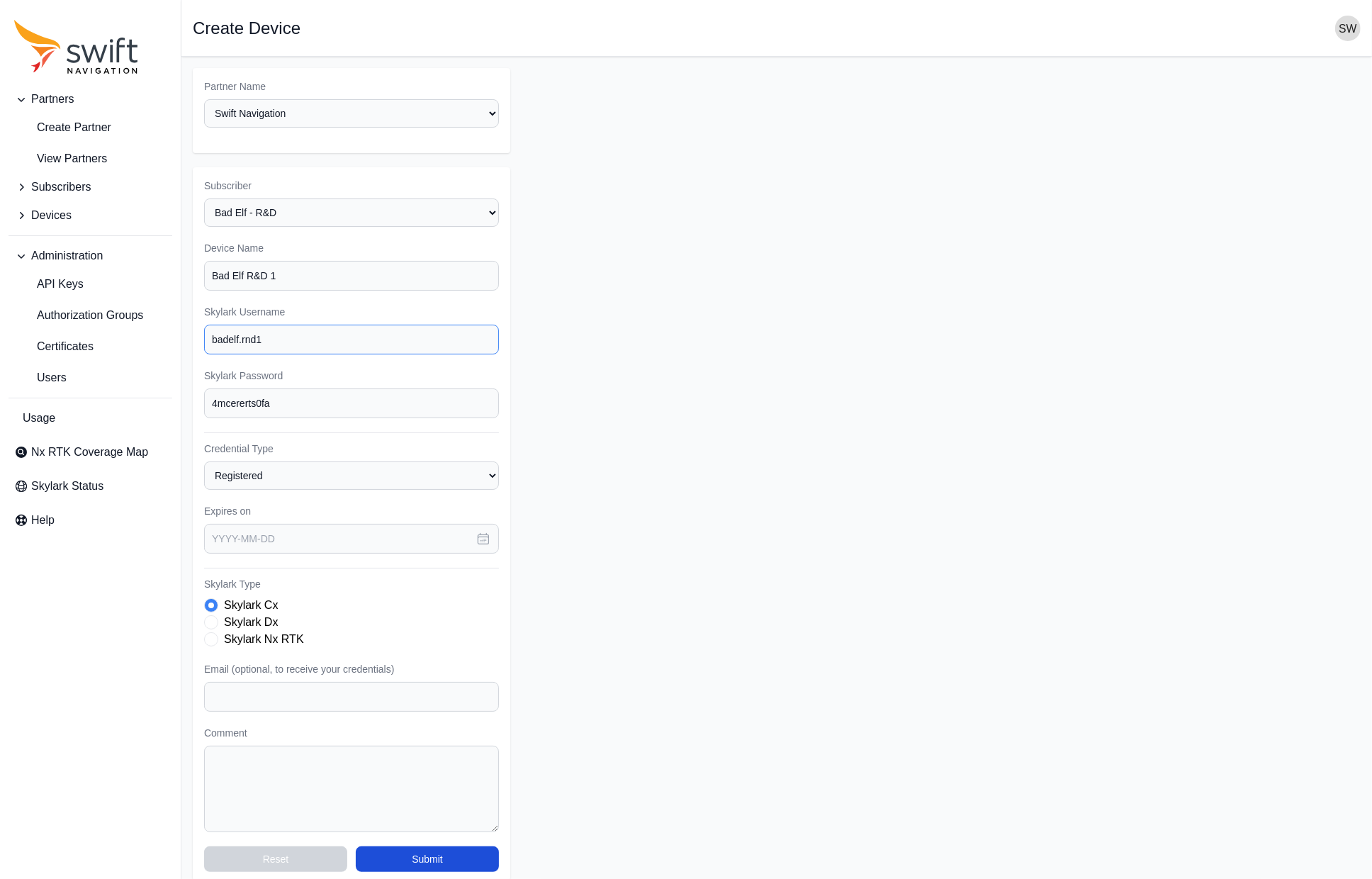
type input "badelf.rnd1"
click at [483, 531] on icon "button" at bounding box center [484, 539] width 14 height 14
click at [401, 273] on icon "button" at bounding box center [402, 280] width 14 height 14
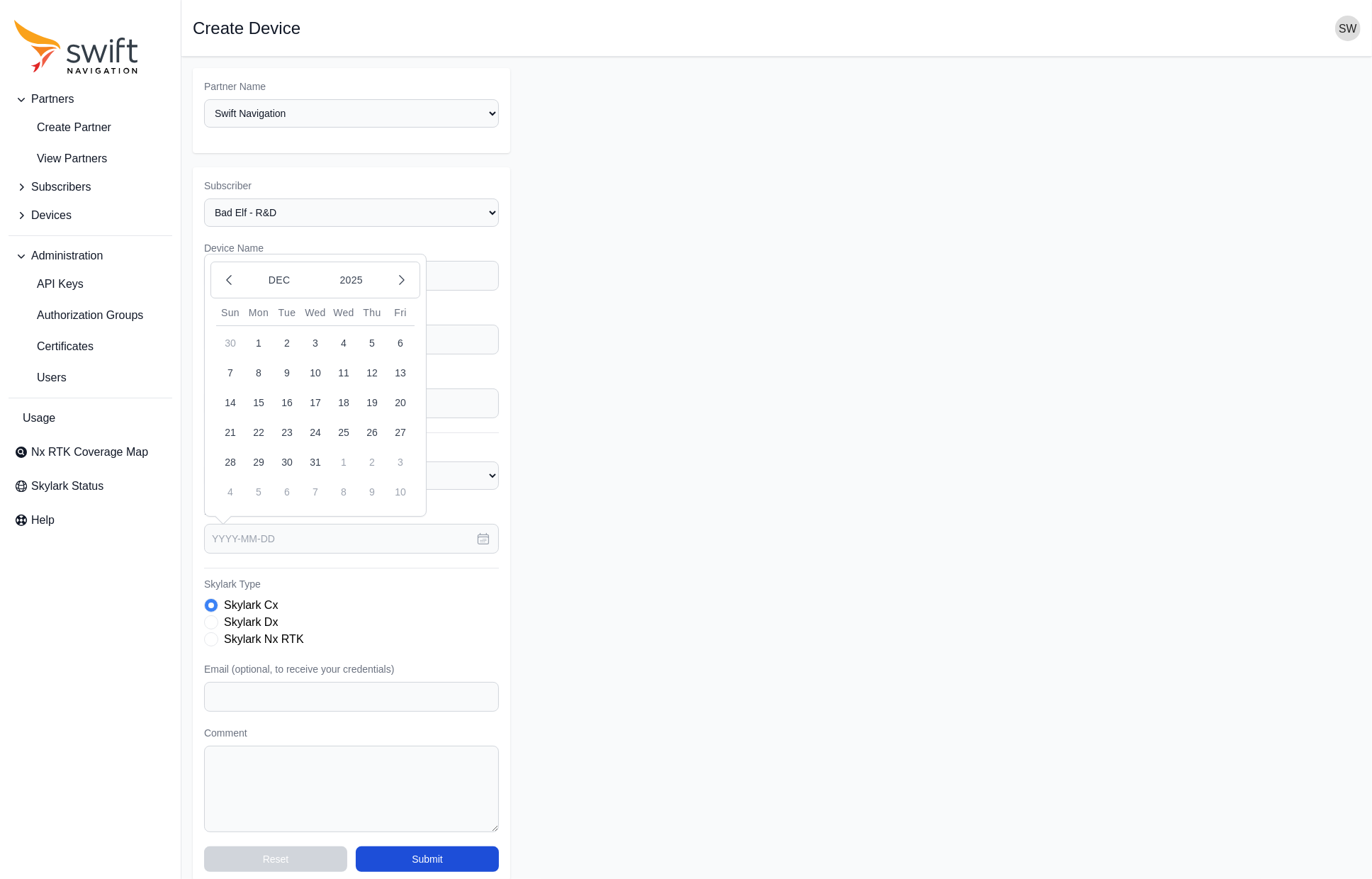
click at [318, 362] on button "10" at bounding box center [315, 372] width 28 height 28
type input "2025-12-10"
click at [247, 634] on label "Skylark Nx RTK" at bounding box center [264, 639] width 80 height 17
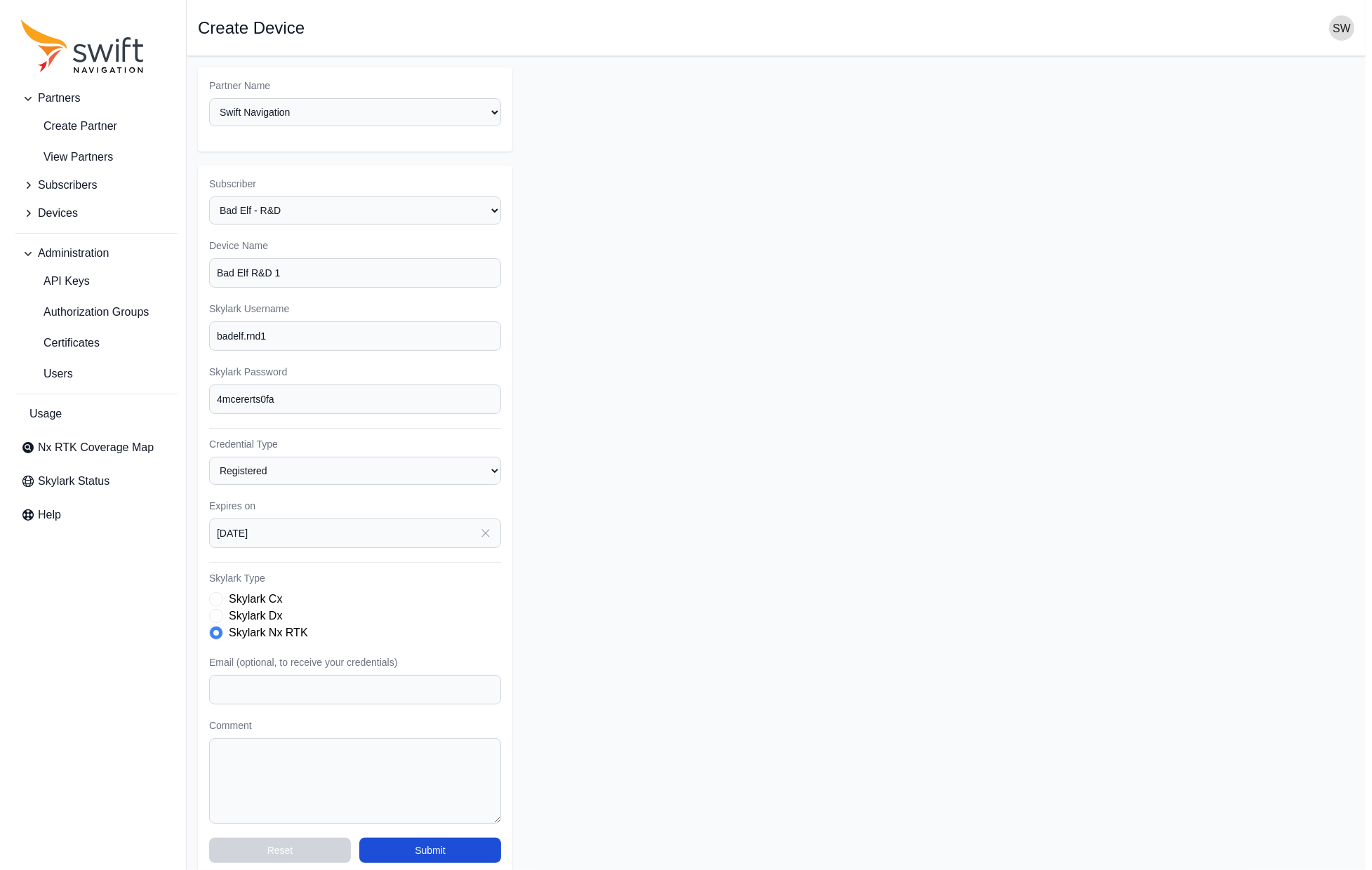
scroll to position [12, 0]
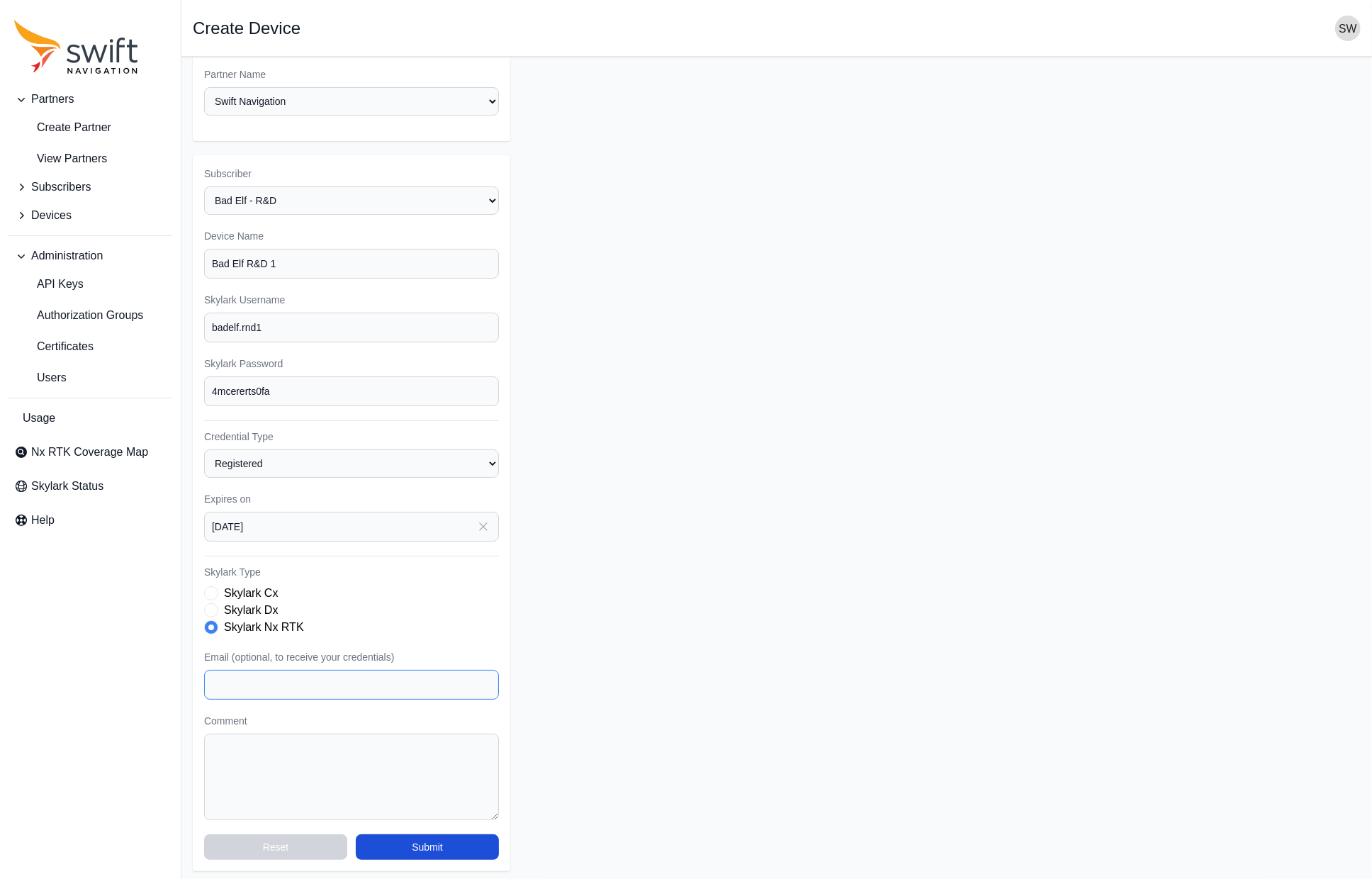
click at [356, 677] on input "Email (optional, to receive your credentials)" at bounding box center [351, 684] width 295 height 30
paste input "swiftnav@bad-elf.com"
type input "swiftnav@bad-elf.com"
click at [470, 849] on button "Submit" at bounding box center [427, 846] width 143 height 25
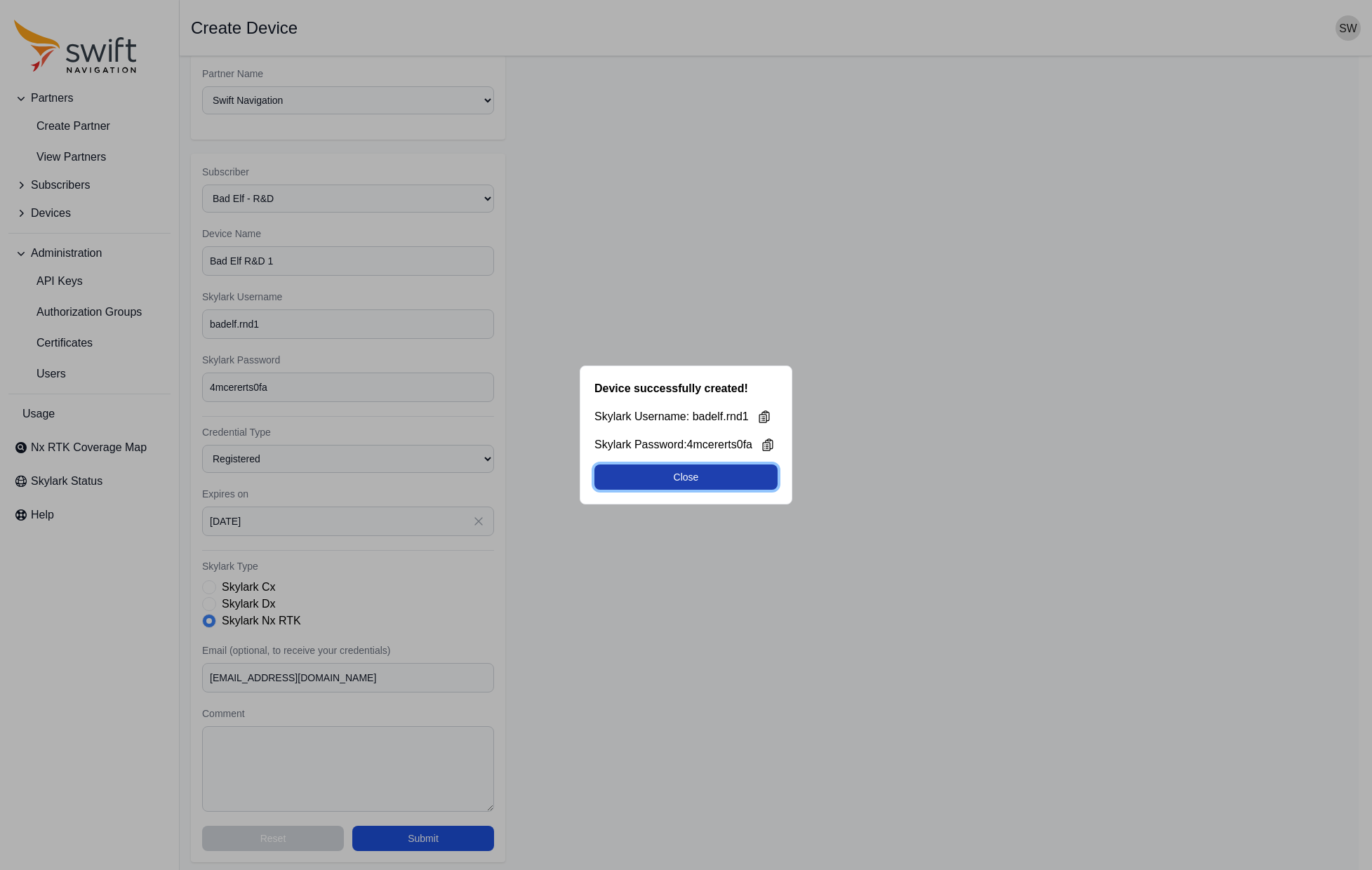
click at [756, 479] on button "Close" at bounding box center [686, 477] width 184 height 25
select select "47edbae5-0af2-4ced-91f8-ec59897e0322"
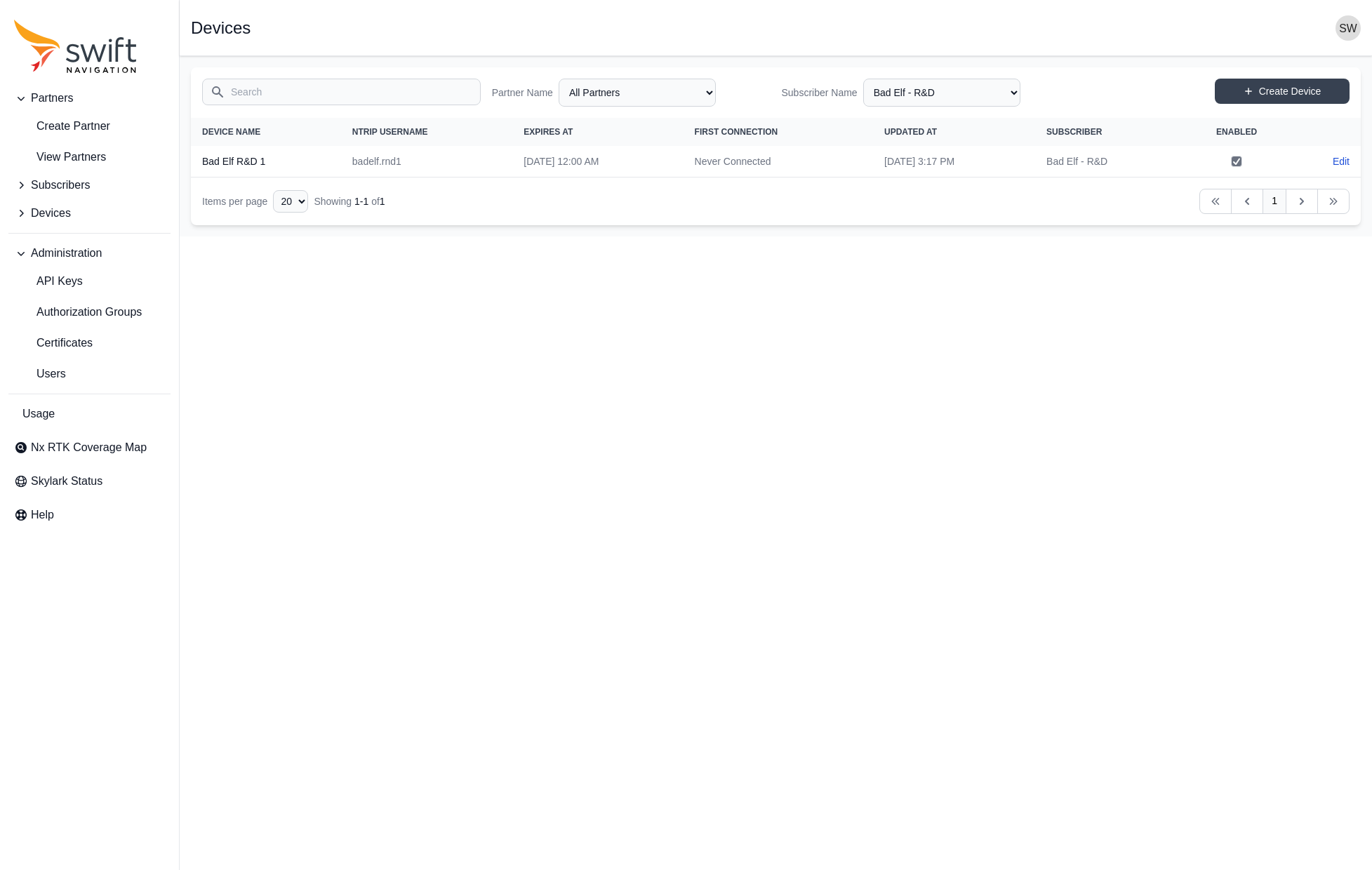
click at [733, 236] on html "Partners Create Partner View Partners Subscribers Devices Administration API Ke…" at bounding box center [686, 118] width 1372 height 236
click at [16, 184] on icon "Sidenav" at bounding box center [22, 186] width 14 height 14
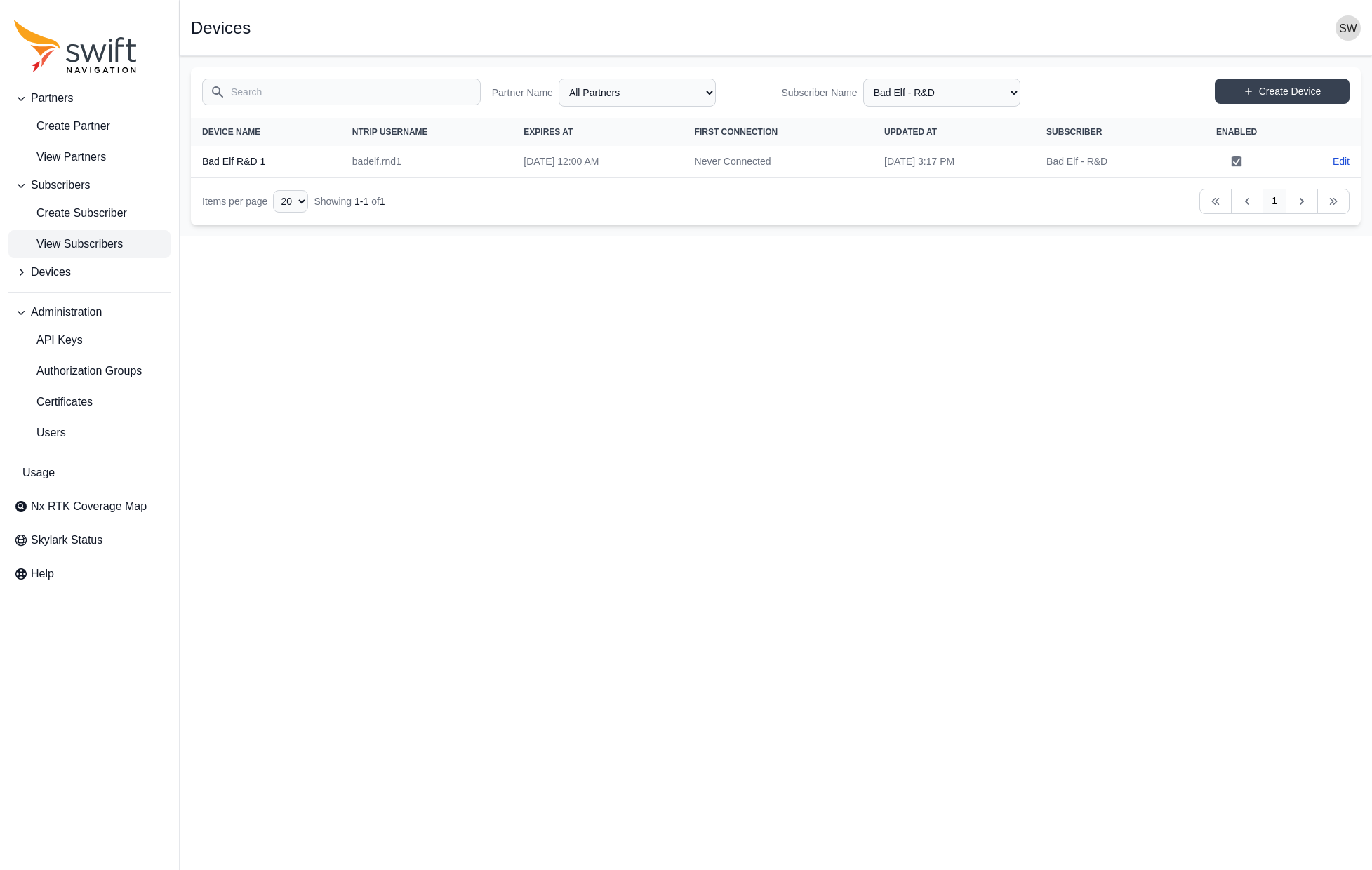
click at [60, 234] on link "View Subscribers" at bounding box center [90, 244] width 162 height 28
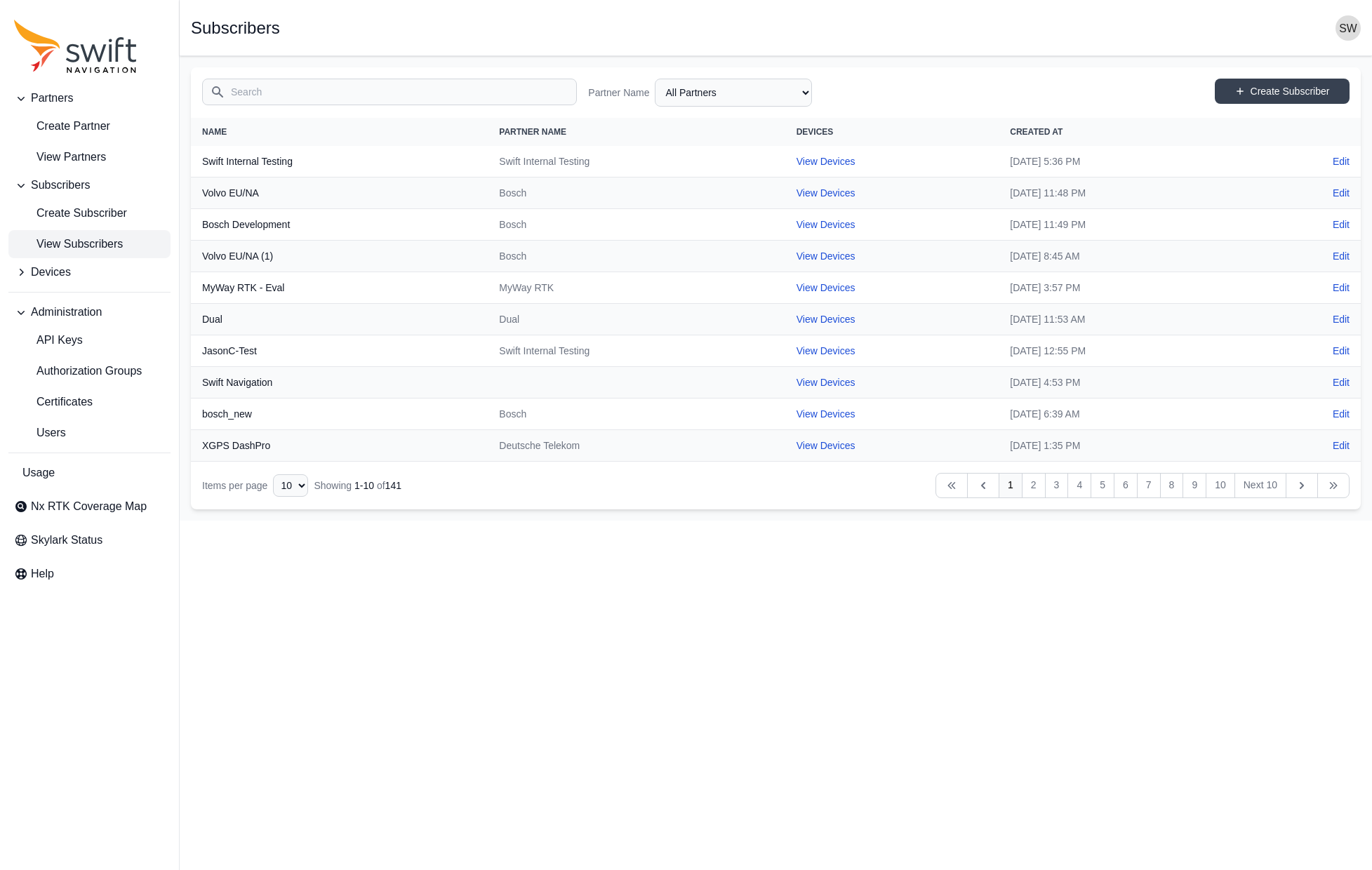
click at [313, 92] on input "Search" at bounding box center [389, 92] width 375 height 27
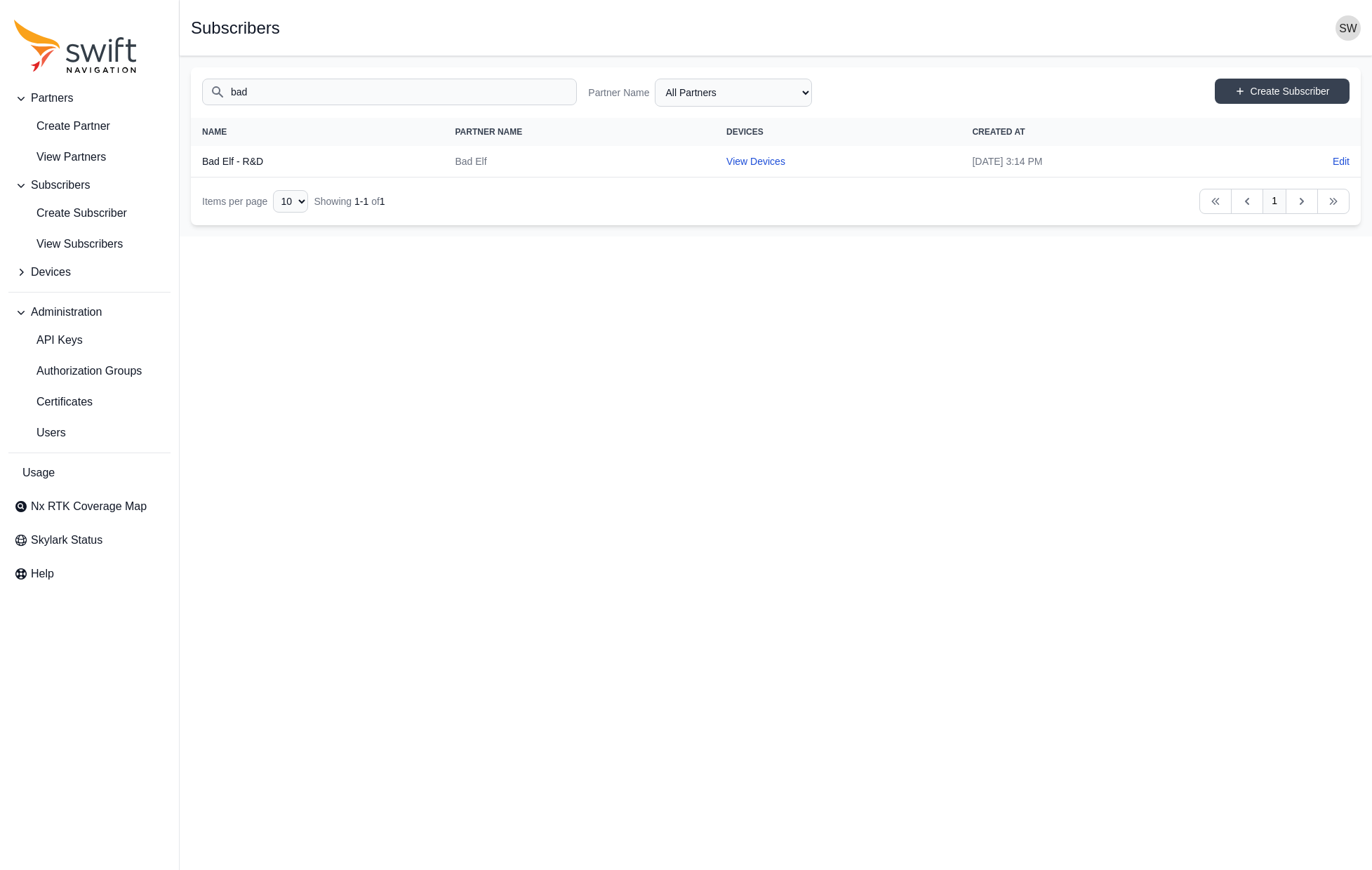
type input "bad"
click at [510, 236] on html "Partners Create Partner View Partners Subscribers Create Subscriber View Subscr…" at bounding box center [686, 118] width 1372 height 236
click at [802, 85] on select "All Partners AlpsAlpine Asensing Bad Elf Bench Mark Equipment & Supplies Inc. B…" at bounding box center [733, 92] width 157 height 28
click at [654, 79] on select "All Partners AlpsAlpine Asensing Bad Elf Bench Mark Equipment & Supplies Inc. B…" at bounding box center [733, 92] width 157 height 28
select select "cd6eb76d-18ea-497f-98a0-01a479c03bdc"
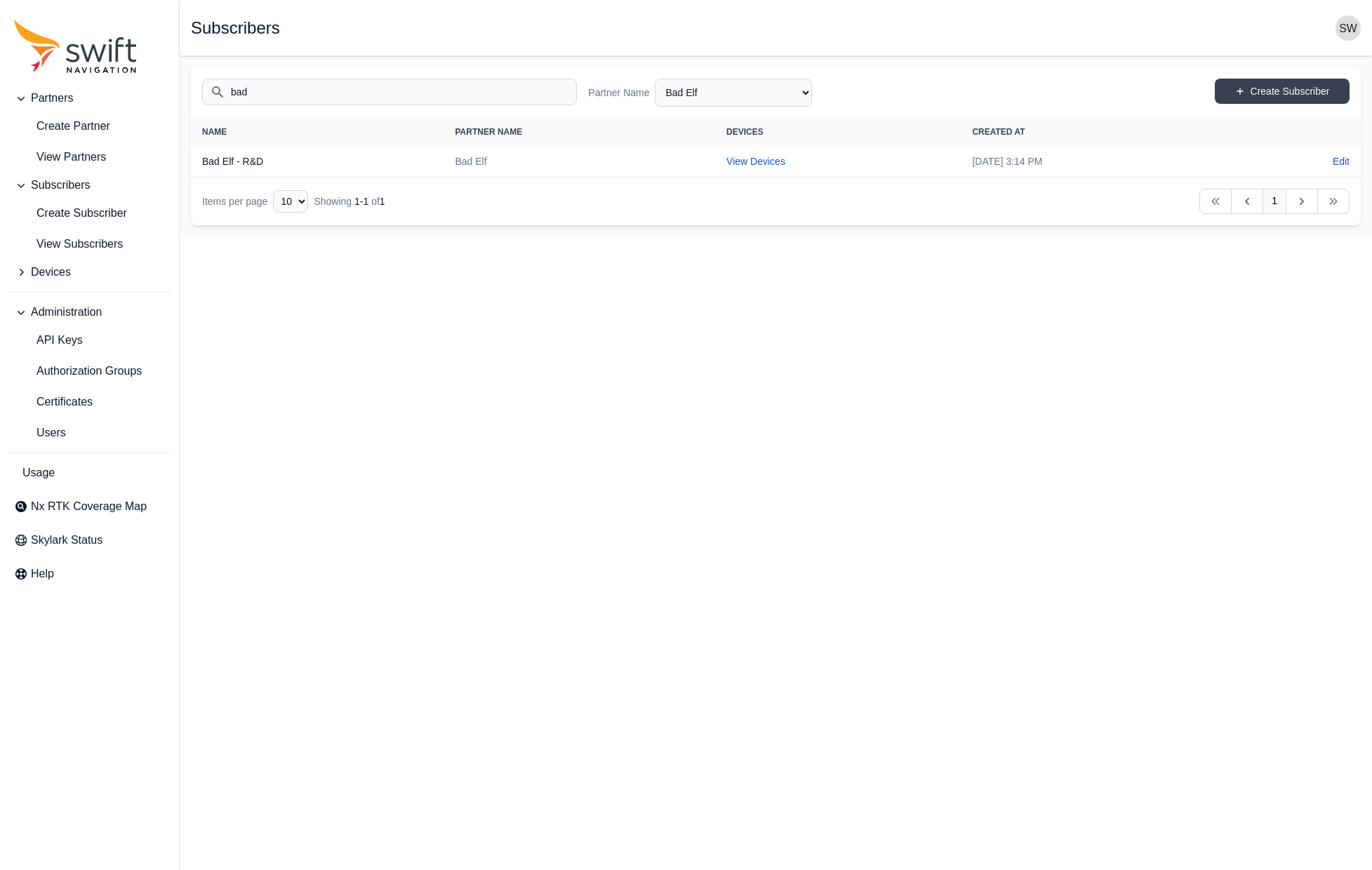
click at [763, 236] on html "Partners Create Partner View Partners Subscribers Create Subscriber View Subscr…" at bounding box center [686, 118] width 1372 height 236
drag, startPoint x: 253, startPoint y: 89, endPoint x: 191, endPoint y: 103, distance: 63.6
click at [191, 103] on div "Search bad Partner Name All Partners AlpsAlpine Asensing Bad Elf Bench Mark Equ…" at bounding box center [776, 92] width 1170 height 50
click at [351, 232] on main "Open sidebar Subscribers Search Partner Name All Partners AlpsAlpine Asensing B…" at bounding box center [776, 146] width 1192 height 181
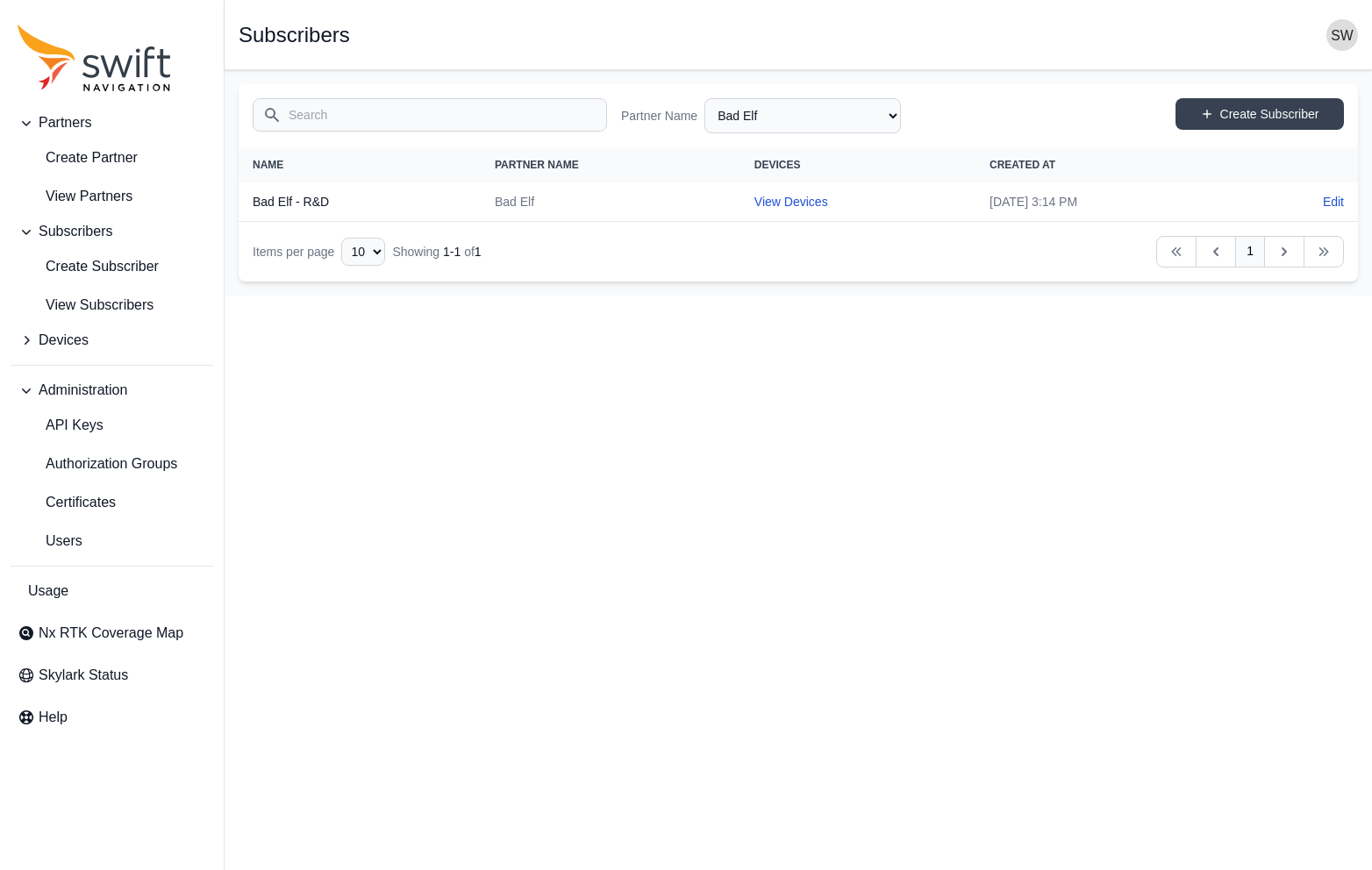
click at [583, 296] on html "Partners Create Partner View Partners Subscribers Create Subscriber View Subscr…" at bounding box center [686, 148] width 1372 height 296
click at [755, 204] on link "View Devices" at bounding box center [791, 202] width 73 height 14
select select "47edbae5-0af2-4ced-91f8-ec59897e0322"
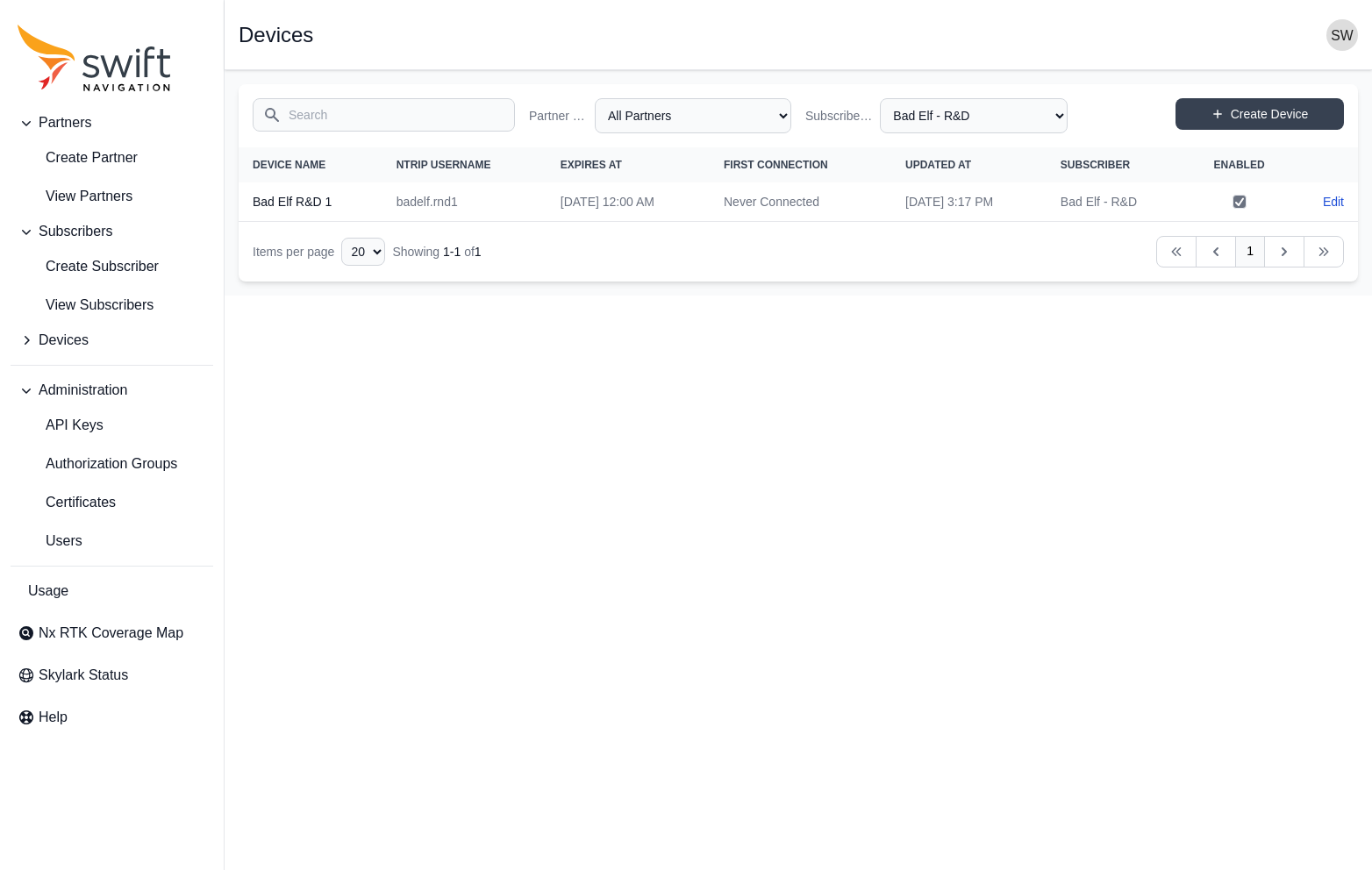
click at [731, 296] on html "Partners Create Partner View Partners Subscribers Create Subscriber View Subscr…" at bounding box center [686, 148] width 1372 height 296
click at [736, 296] on html "Partners Create Partner View Partners Subscribers Create Subscriber View Subscr…" at bounding box center [686, 148] width 1372 height 296
